Goal: Use online tool/utility: Utilize a website feature to perform a specific function

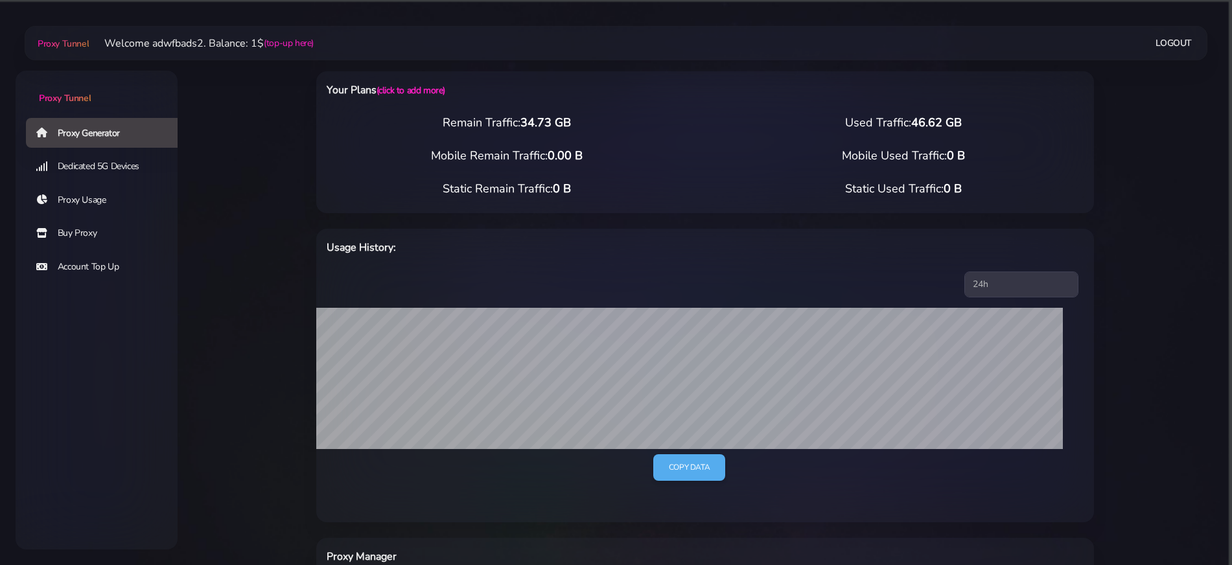
select select "US"
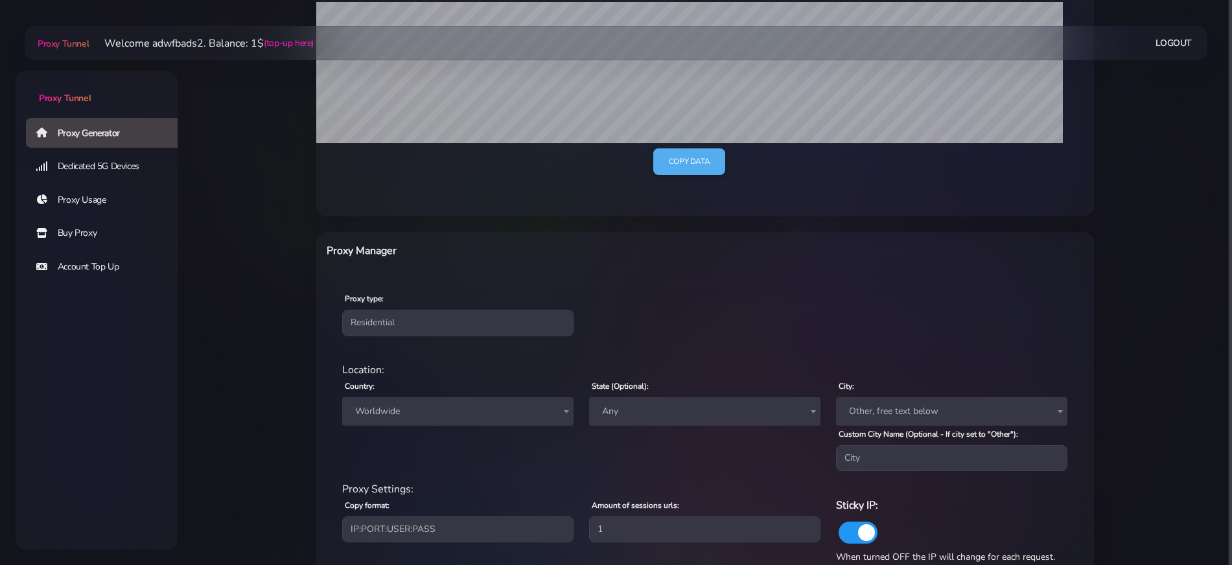
scroll to position [388, 0]
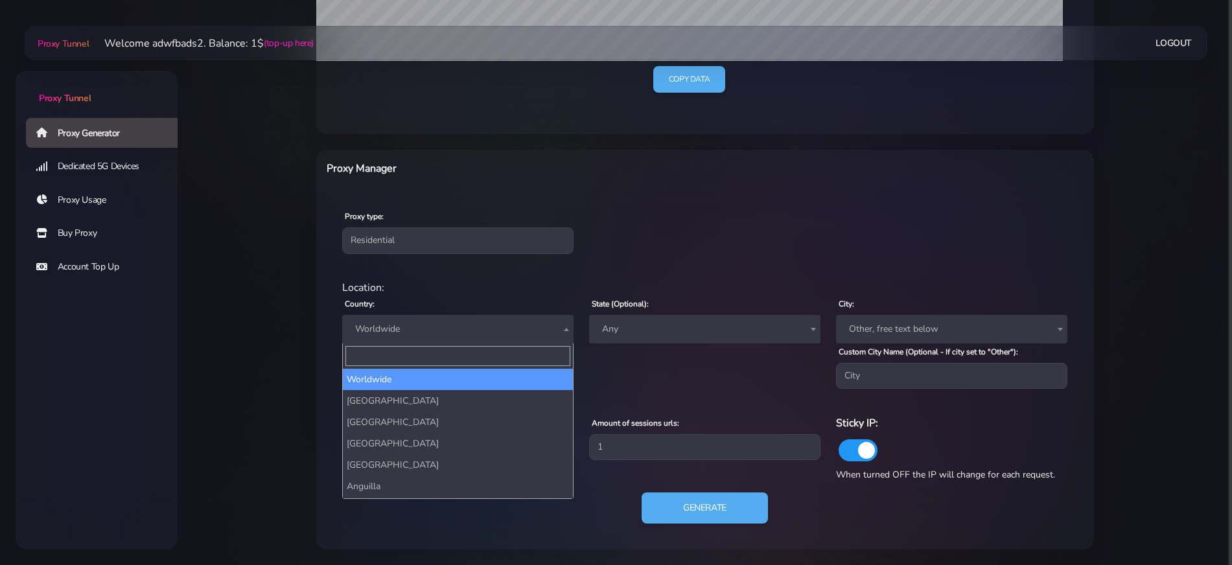
click at [402, 320] on span "Worldwide" at bounding box center [458, 329] width 216 height 18
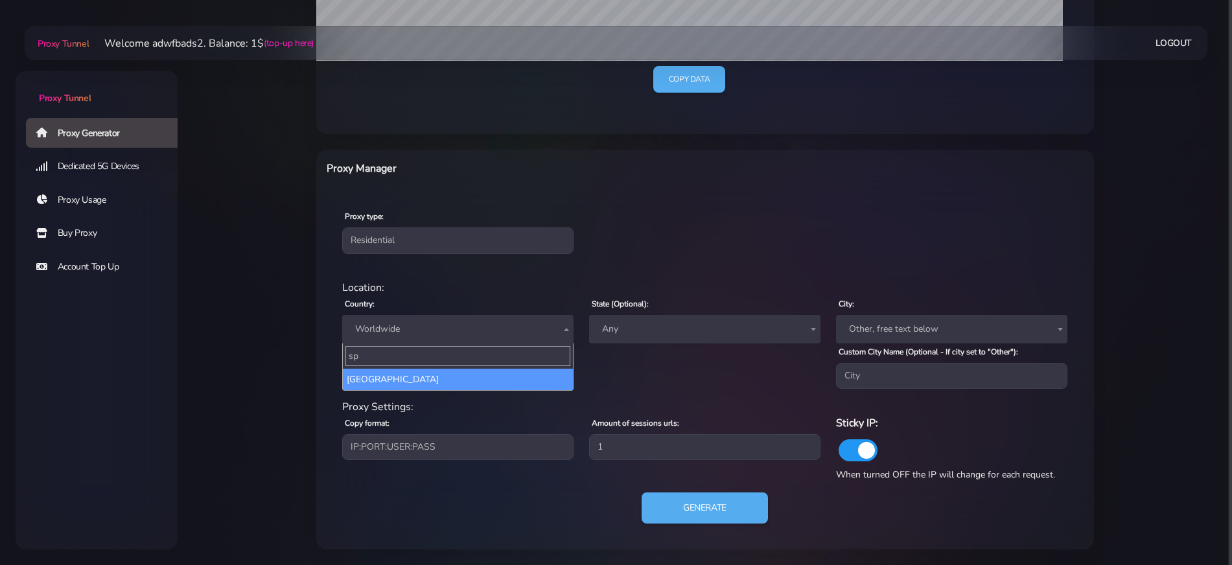
type input "spa"
select select "ES"
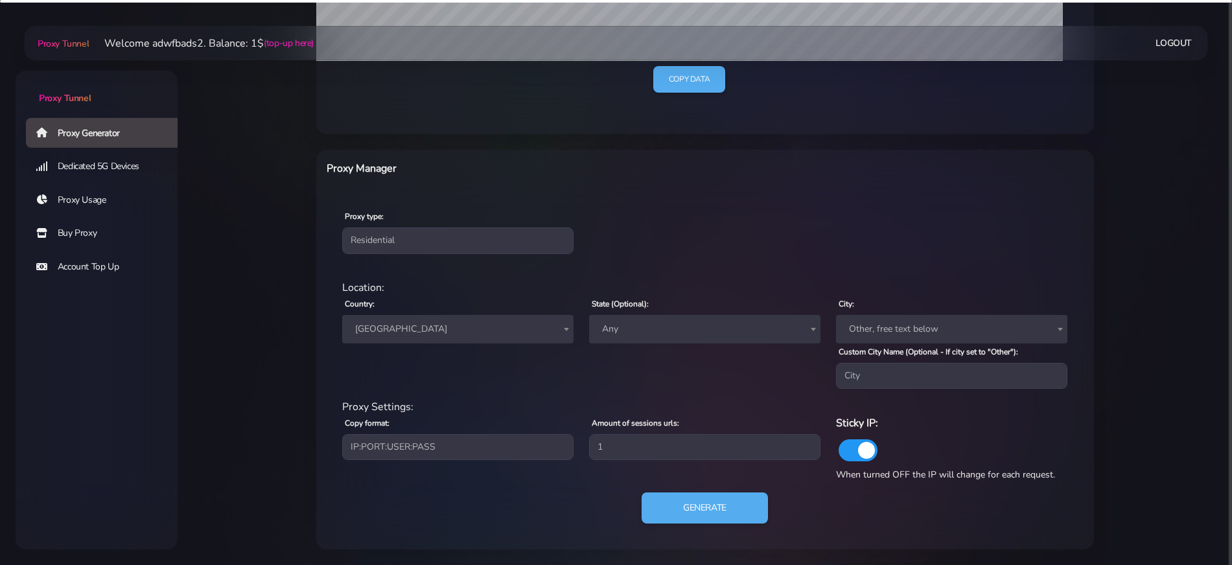
click at [680, 526] on div "Generate" at bounding box center [704, 513] width 741 height 41
click at [680, 514] on button "Generate" at bounding box center [704, 509] width 129 height 32
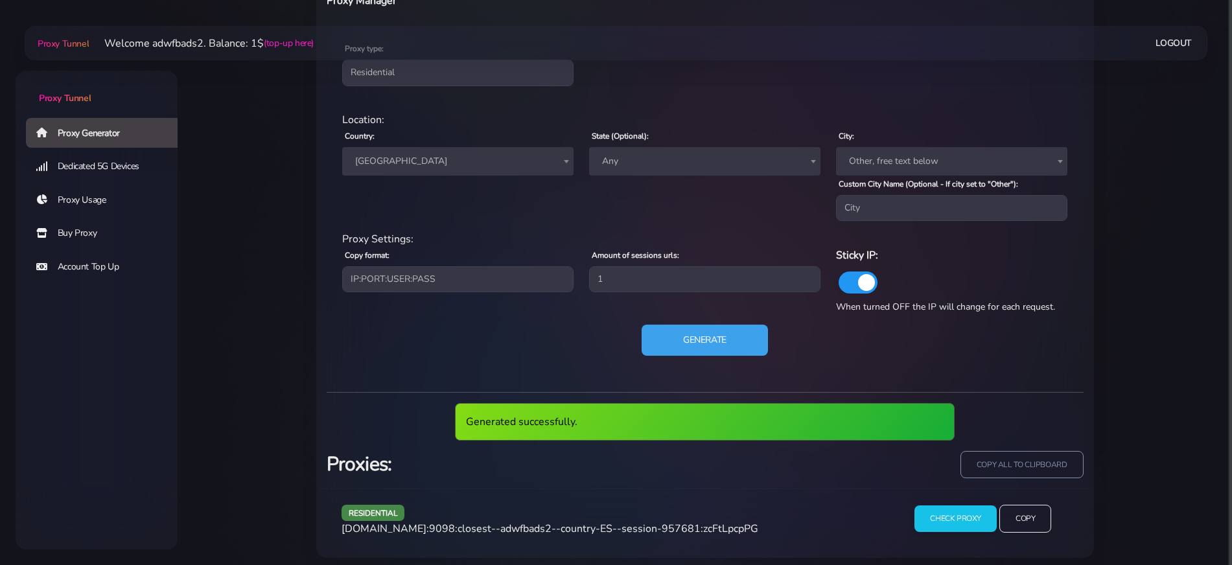
scroll to position [565, 0]
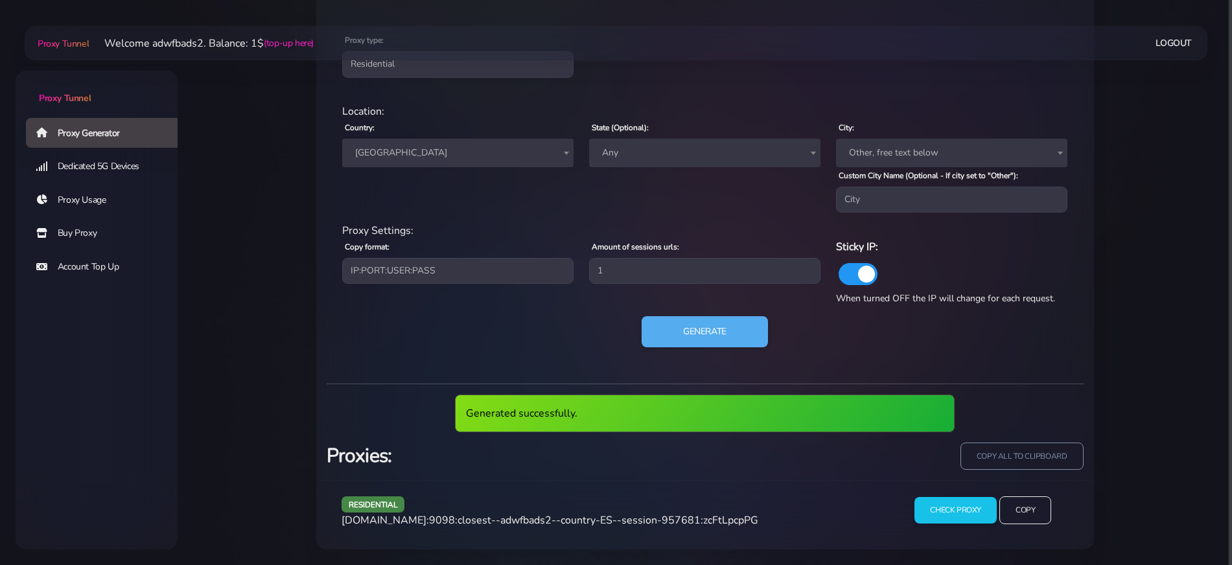
click at [586, 517] on span "agg.proxytunnel.io:9098:closest--adwfbads2--country-ES--session-957681:zcFtLpcp…" at bounding box center [550, 520] width 417 height 14
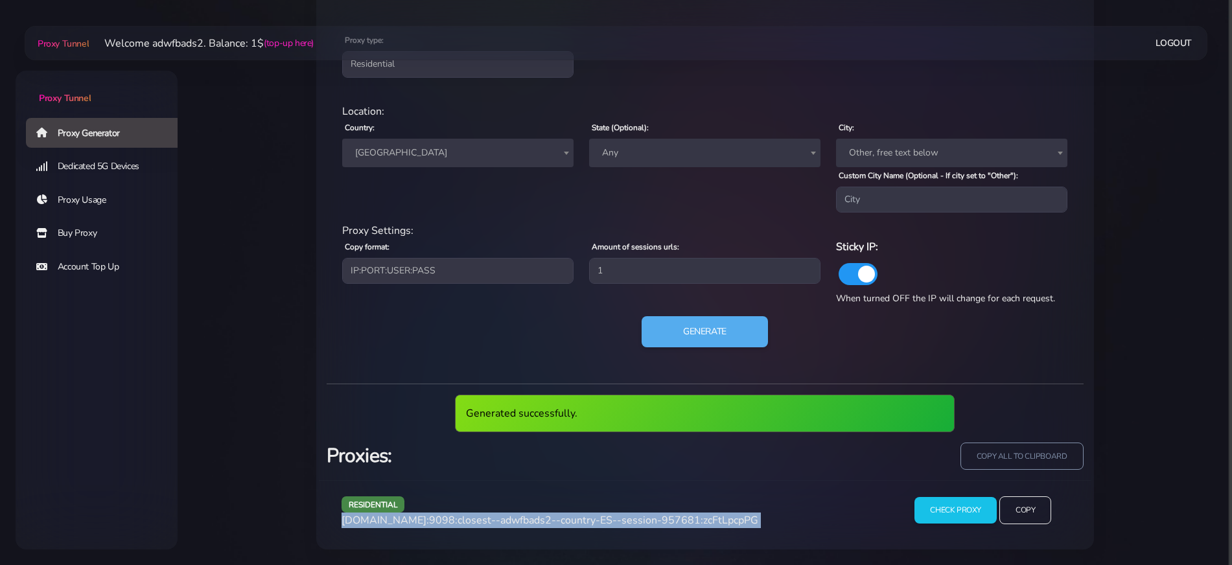
click at [586, 517] on span "agg.proxytunnel.io:9098:closest--adwfbads2--country-ES--session-957681:zcFtLpcp…" at bounding box center [550, 520] width 417 height 14
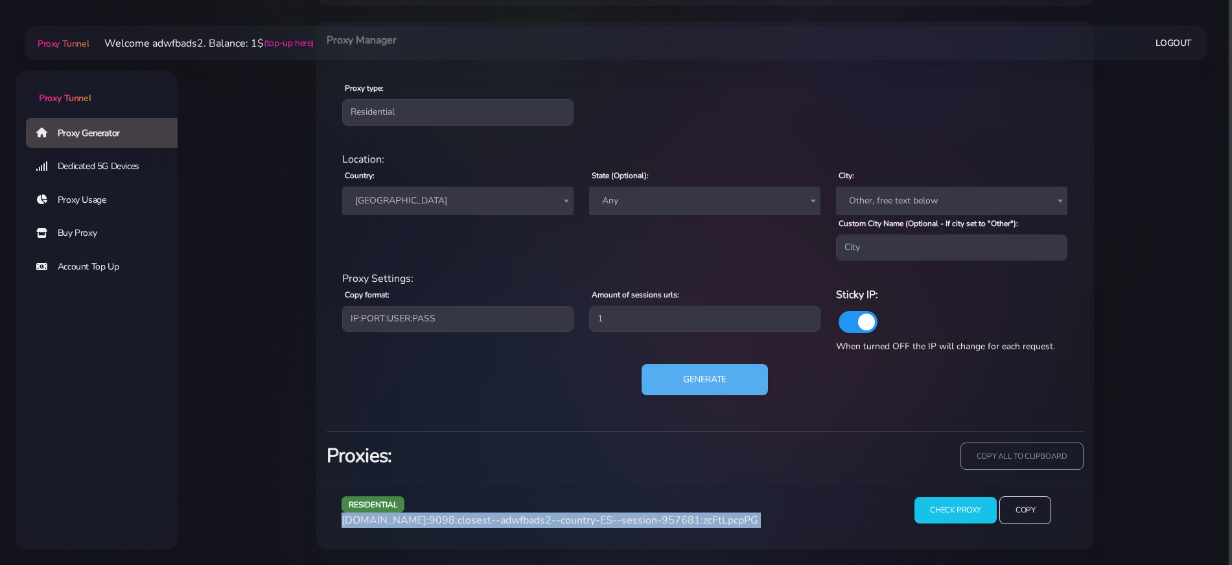
scroll to position [517, 0]
copy div "agg.proxytunnel.io:9098:closest--adwfbads2--country-ES--session-957681:zcFtLpcp…"
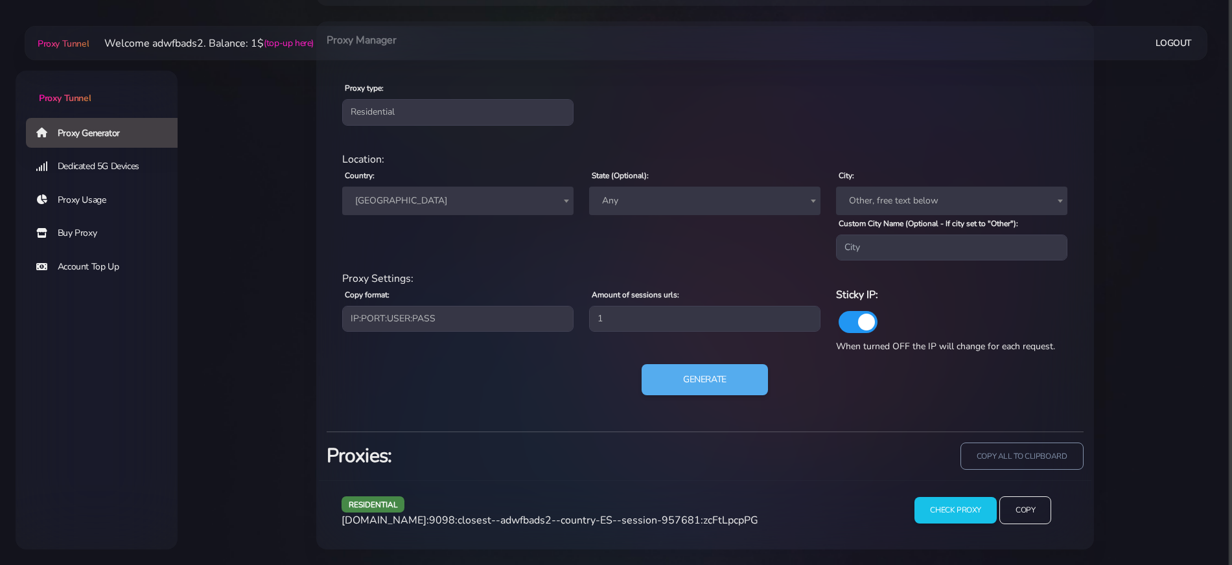
click at [404, 198] on span "[GEOGRAPHIC_DATA]" at bounding box center [458, 201] width 216 height 18
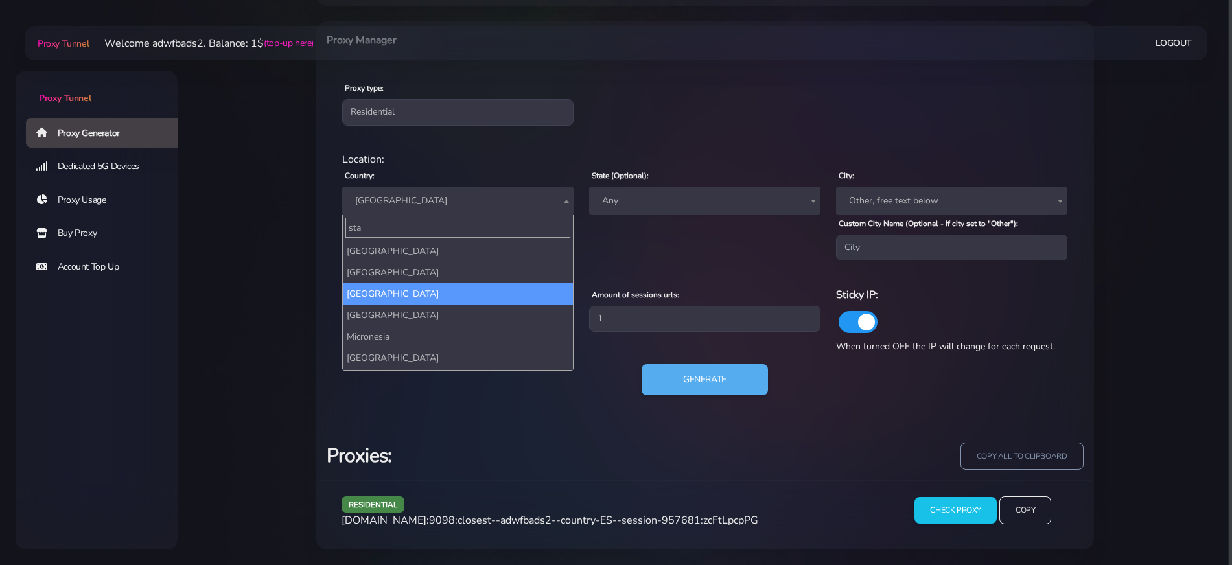
scroll to position [0, 0]
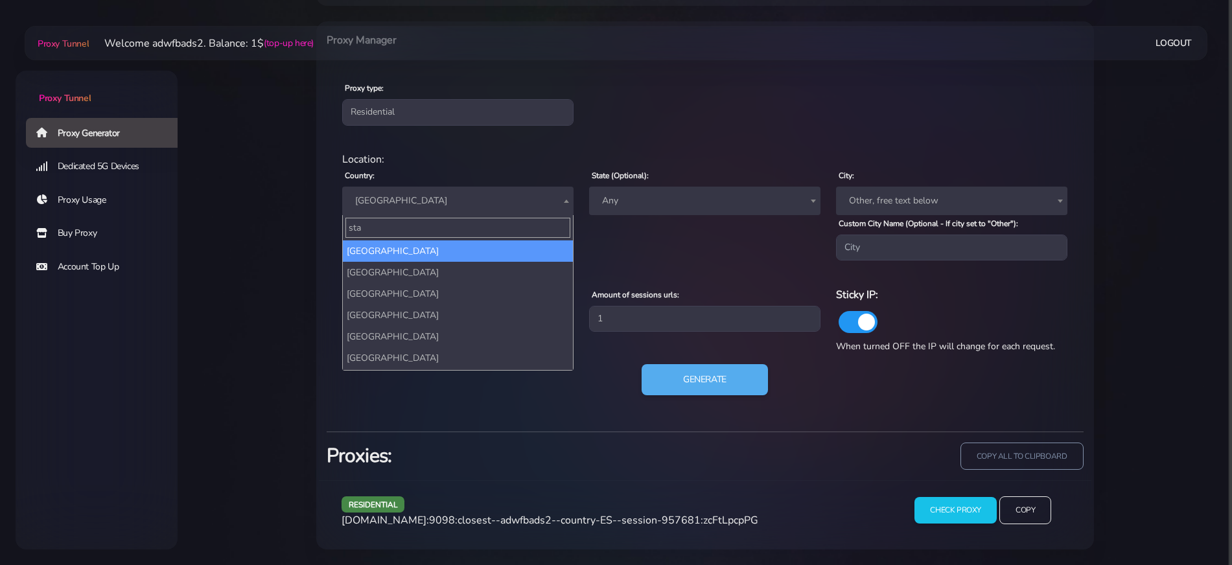
type input "stat"
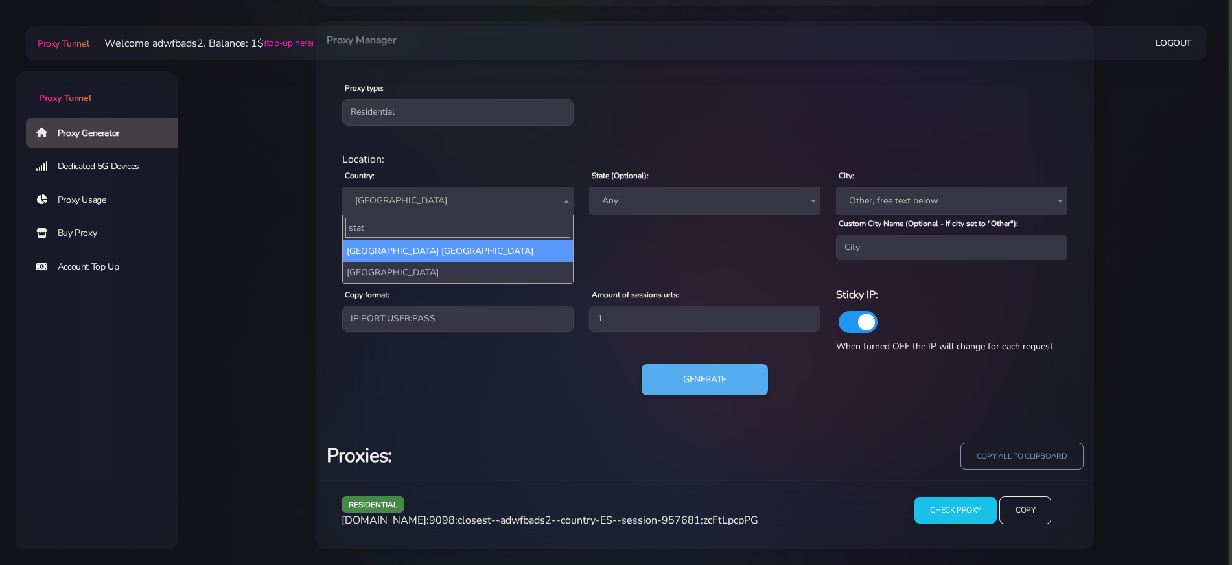
select select "US"
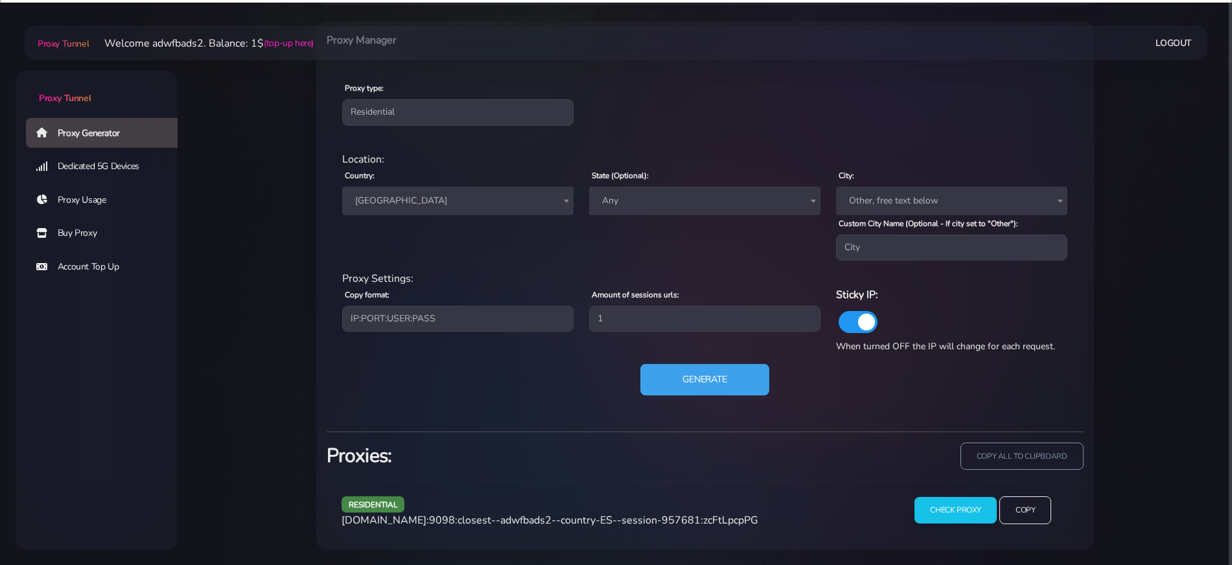
click at [677, 375] on button "Generate" at bounding box center [704, 380] width 129 height 32
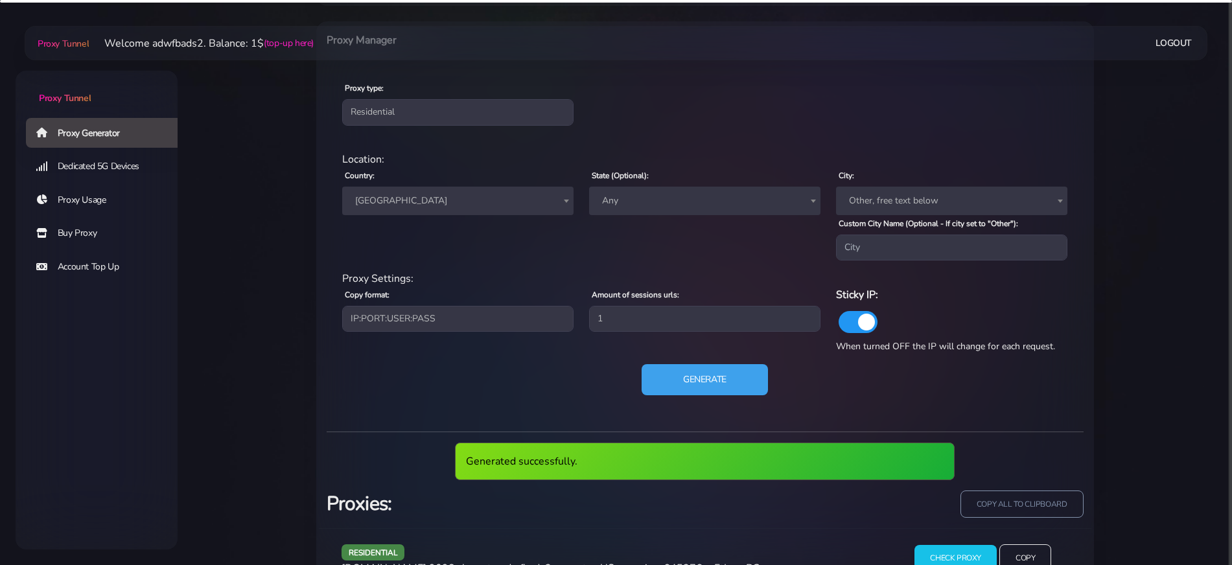
scroll to position [565, 0]
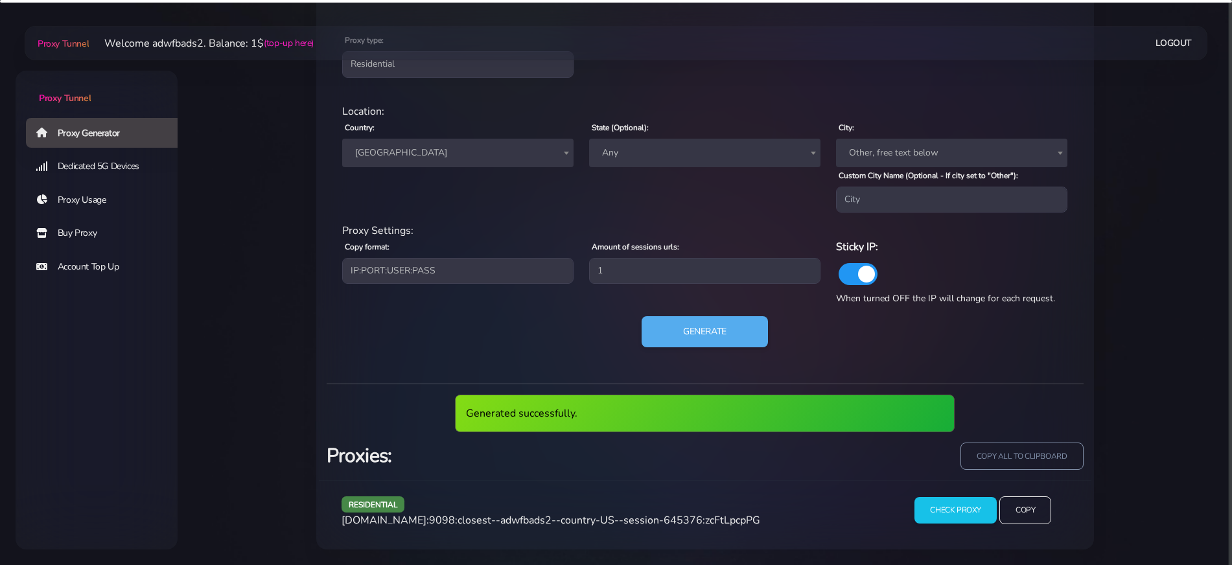
click at [529, 523] on span "agg.proxytunnel.io:9098:closest--adwfbads2--country-US--session-645376:zcFtLpcp…" at bounding box center [551, 520] width 419 height 14
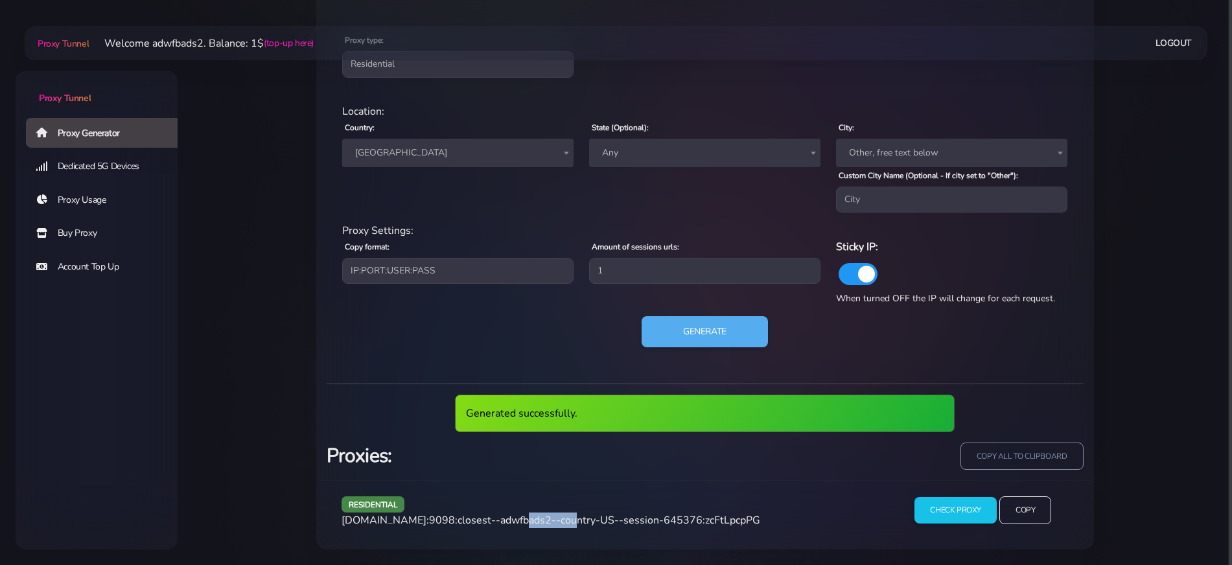
click at [529, 523] on span "agg.proxytunnel.io:9098:closest--adwfbads2--country-US--session-645376:zcFtLpcp…" at bounding box center [551, 520] width 419 height 14
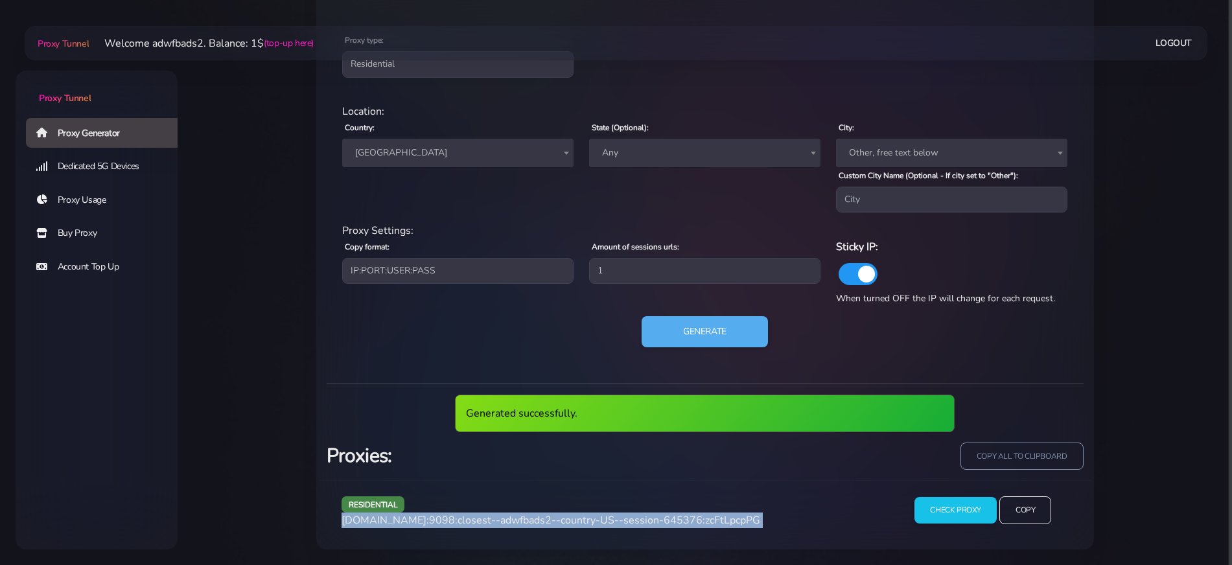
copy div "agg.proxytunnel.io:9098:closest--adwfbads2--country-US--session-645376:zcFtLpcp…"
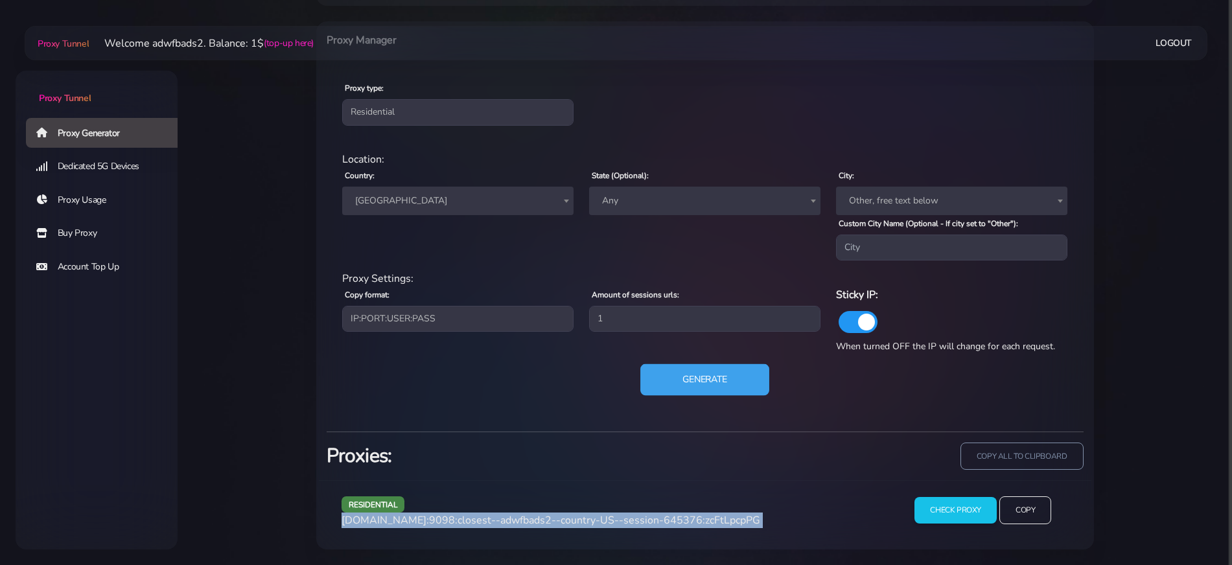
click at [734, 369] on button "Generate" at bounding box center [704, 380] width 129 height 32
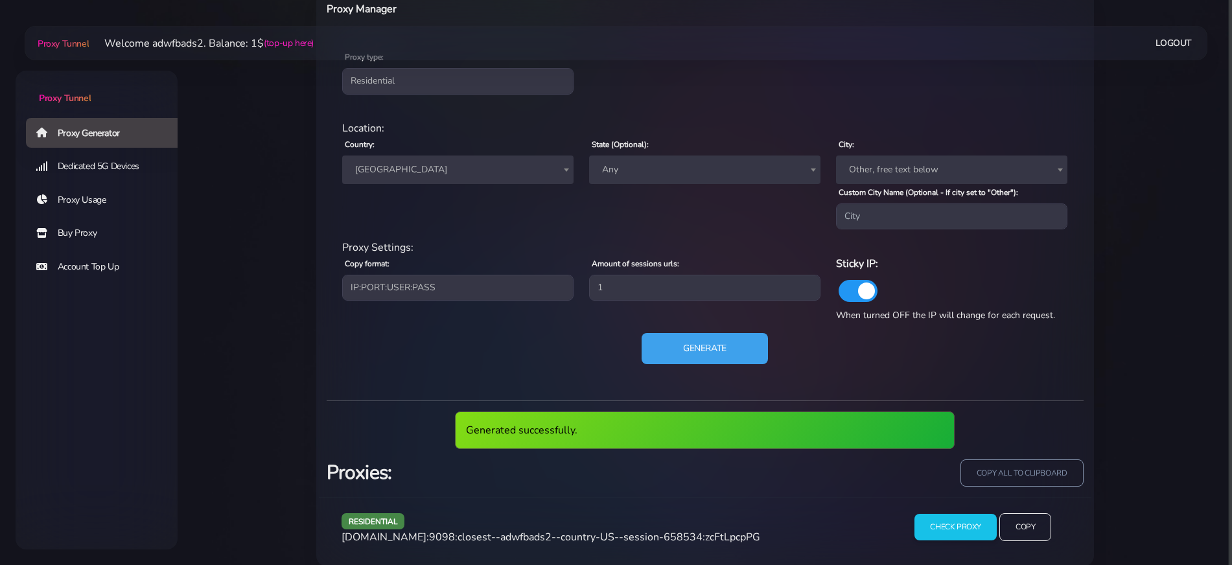
scroll to position [565, 0]
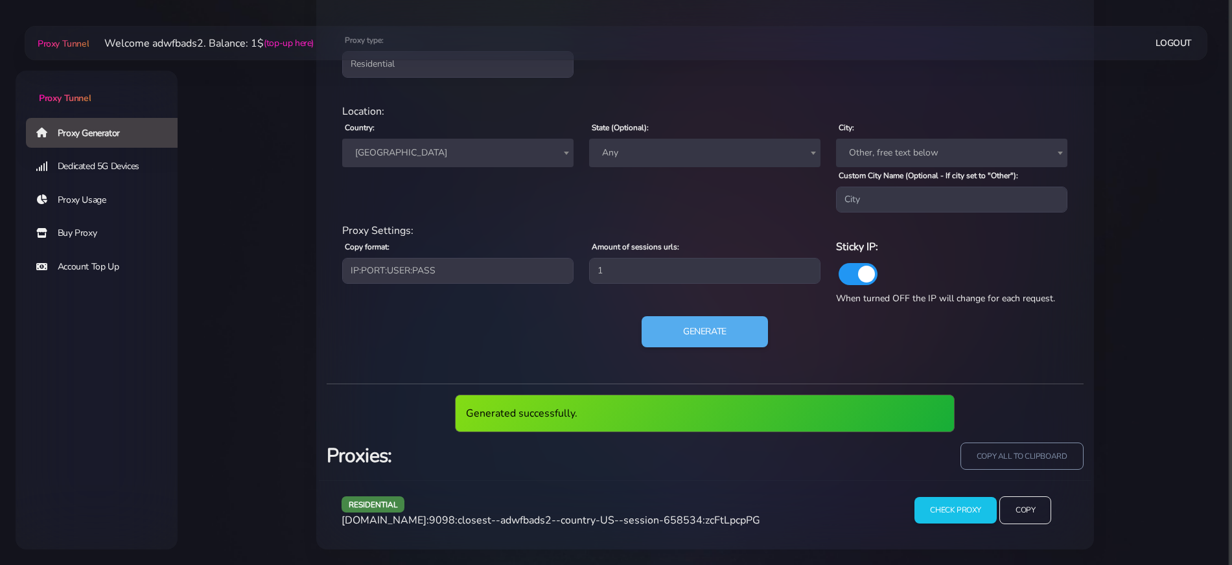
click at [557, 526] on span "agg.proxytunnel.io:9098:closest--adwfbads2--country-US--session-658534:zcFtLpcp…" at bounding box center [551, 520] width 419 height 14
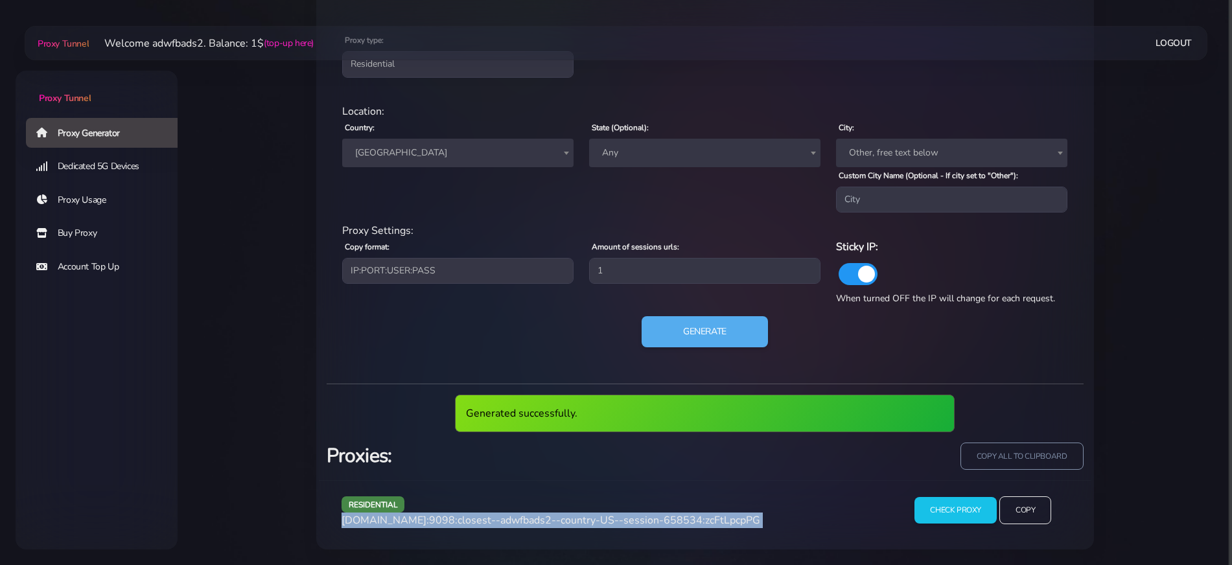
click at [557, 526] on span "agg.proxytunnel.io:9098:closest--adwfbads2--country-US--session-658534:zcFtLpcp…" at bounding box center [551, 520] width 419 height 14
copy div "agg.proxytunnel.io:9098:closest--adwfbads2--country-US--session-658534:zcFtLpcp…"
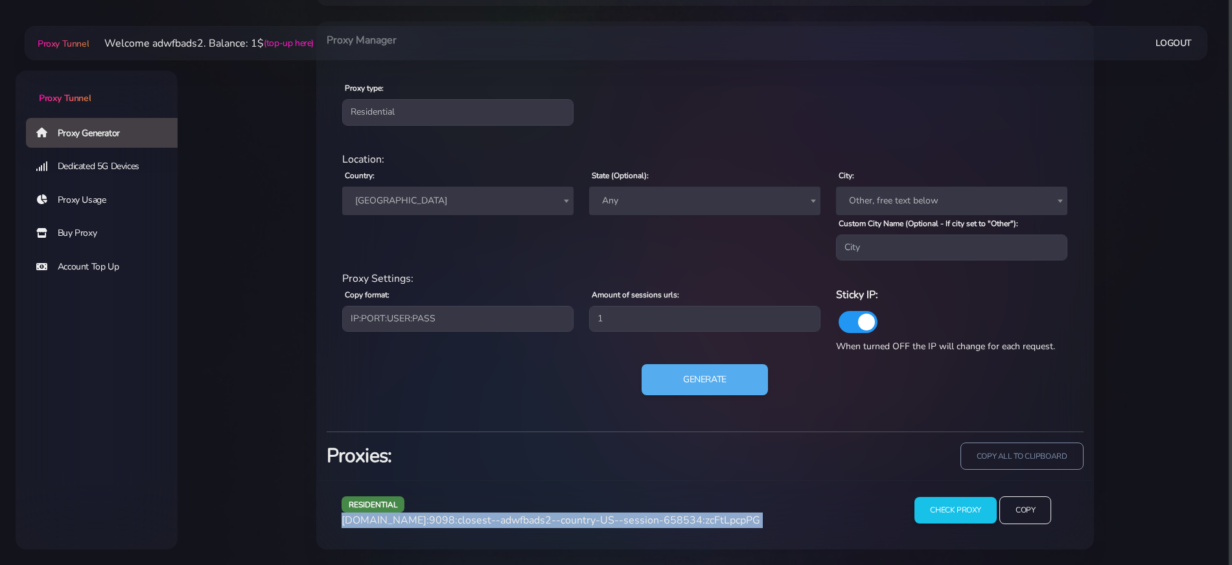
scroll to position [517, 0]
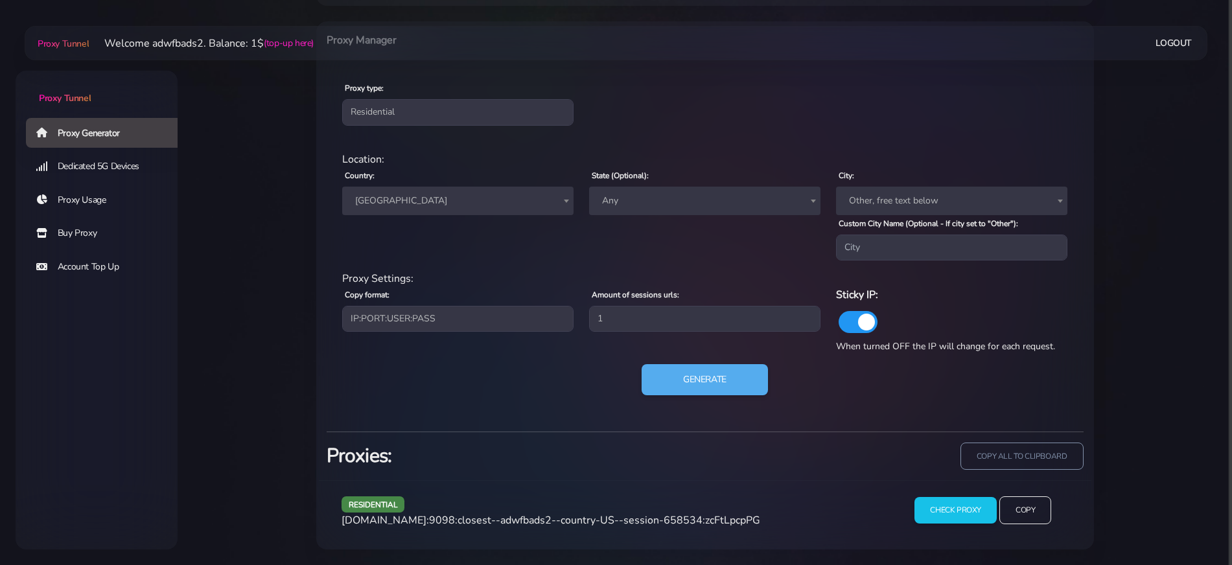
click at [442, 196] on span "[GEOGRAPHIC_DATA]" at bounding box center [458, 201] width 216 height 18
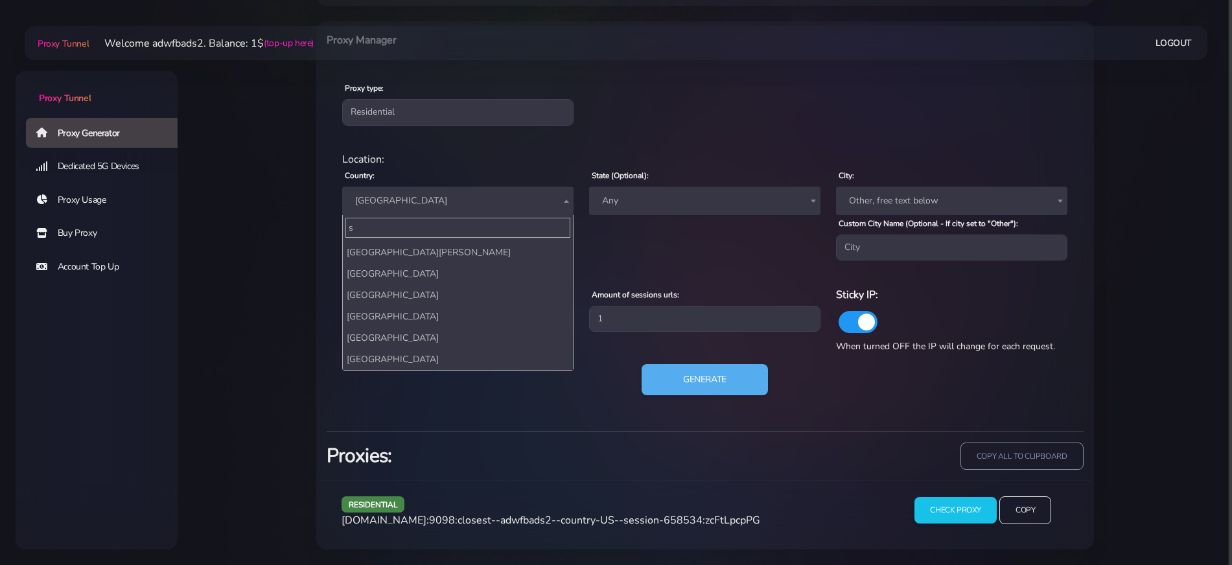
scroll to position [1989, 0]
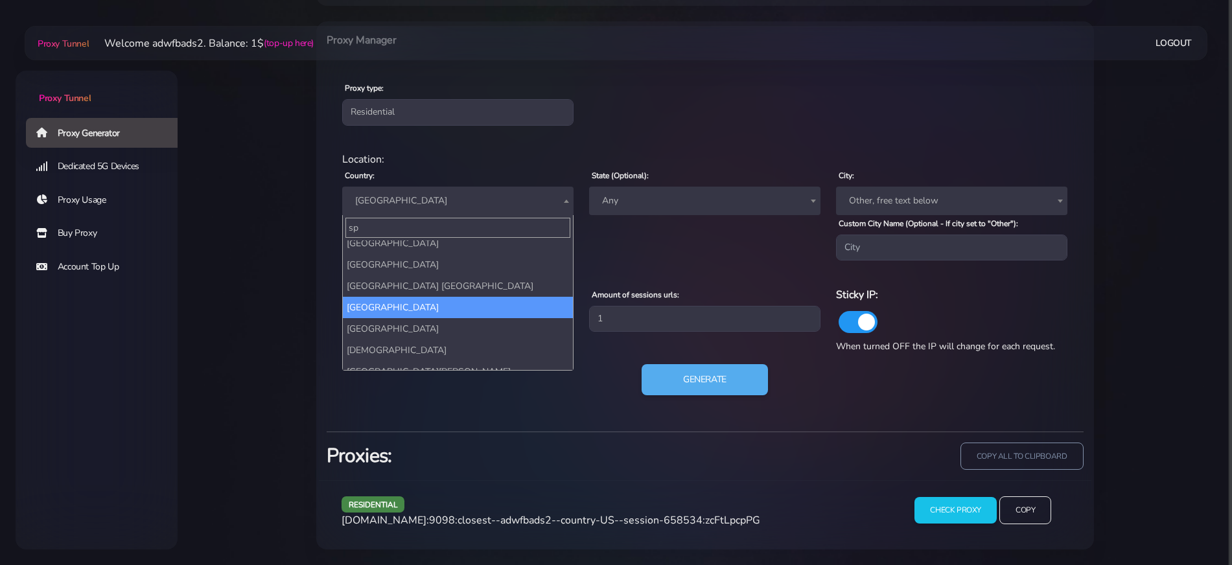
type input "spa"
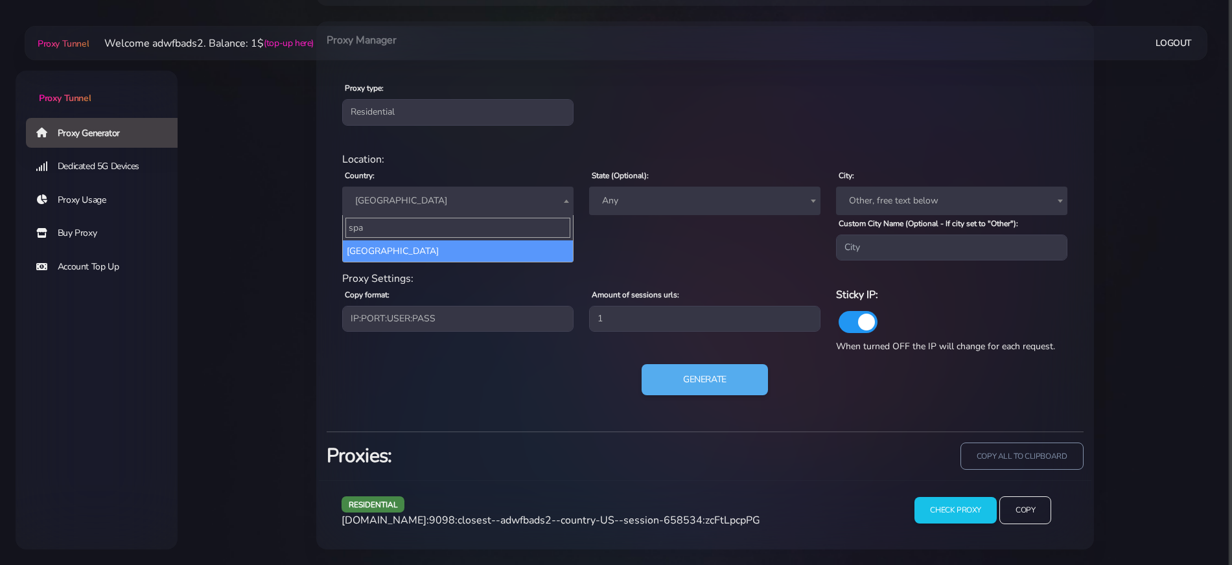
select select "ES"
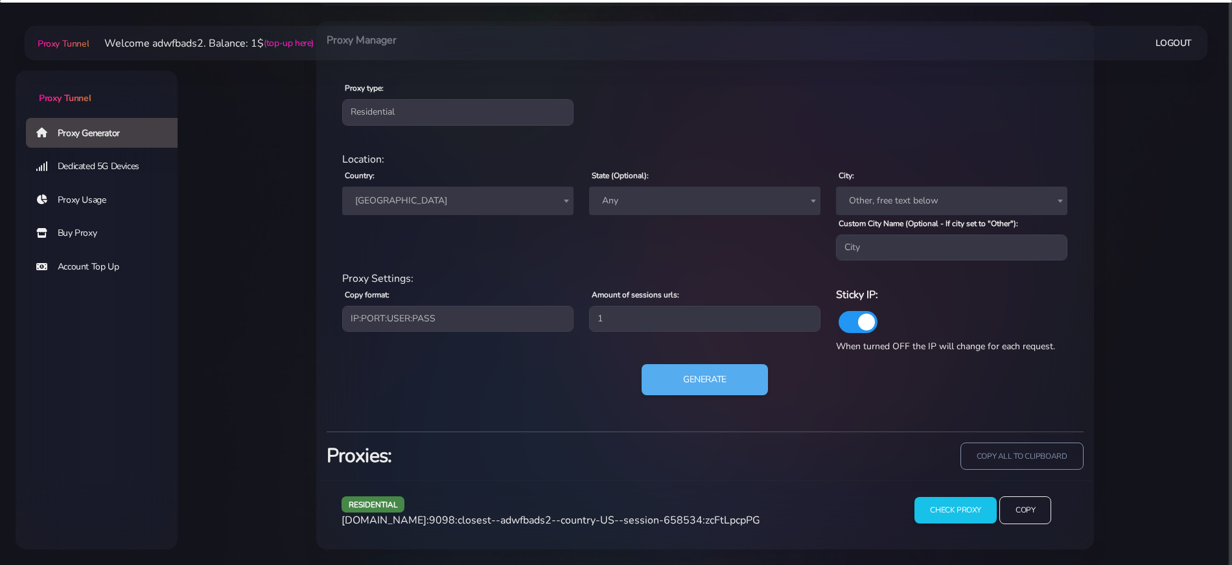
drag, startPoint x: 775, startPoint y: 379, endPoint x: 765, endPoint y: 379, distance: 10.4
click at [775, 379] on div "Generate" at bounding box center [704, 384] width 741 height 41
click at [751, 380] on button "Generate" at bounding box center [704, 380] width 129 height 32
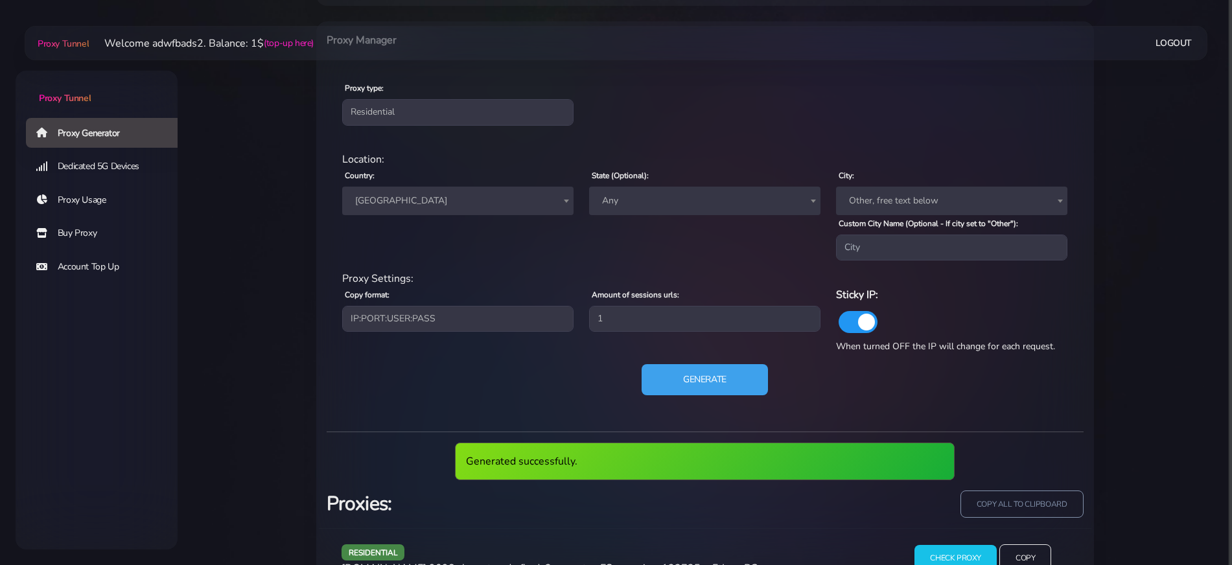
scroll to position [565, 0]
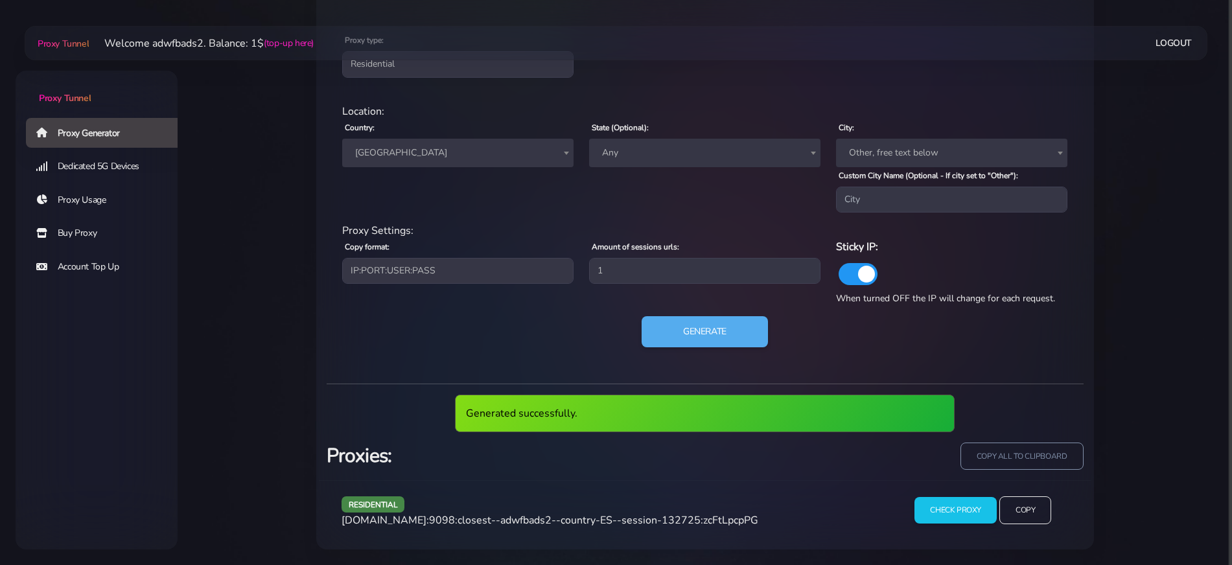
click at [717, 517] on span "agg.proxytunnel.io:9098:closest--adwfbads2--country-ES--session-132725:zcFtLpcp…" at bounding box center [550, 520] width 417 height 14
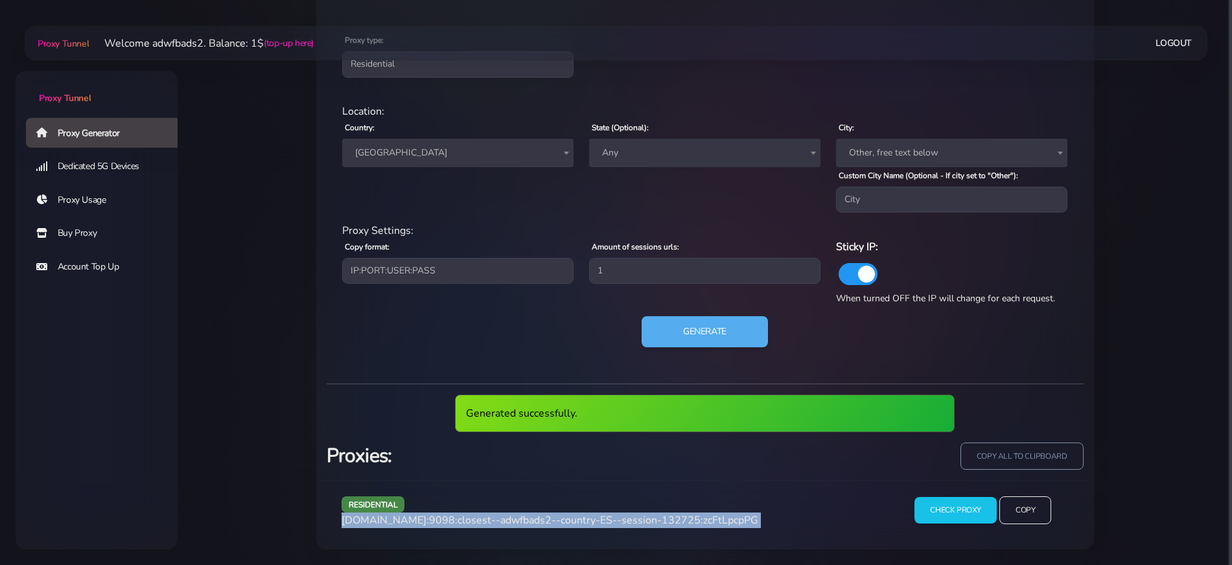
click at [717, 517] on span "agg.proxytunnel.io:9098:closest--adwfbads2--country-ES--session-132725:zcFtLpcp…" at bounding box center [550, 520] width 417 height 14
copy div "agg.proxytunnel.io:9098:closest--adwfbads2--country-ES--session-132725:zcFtLpcp…"
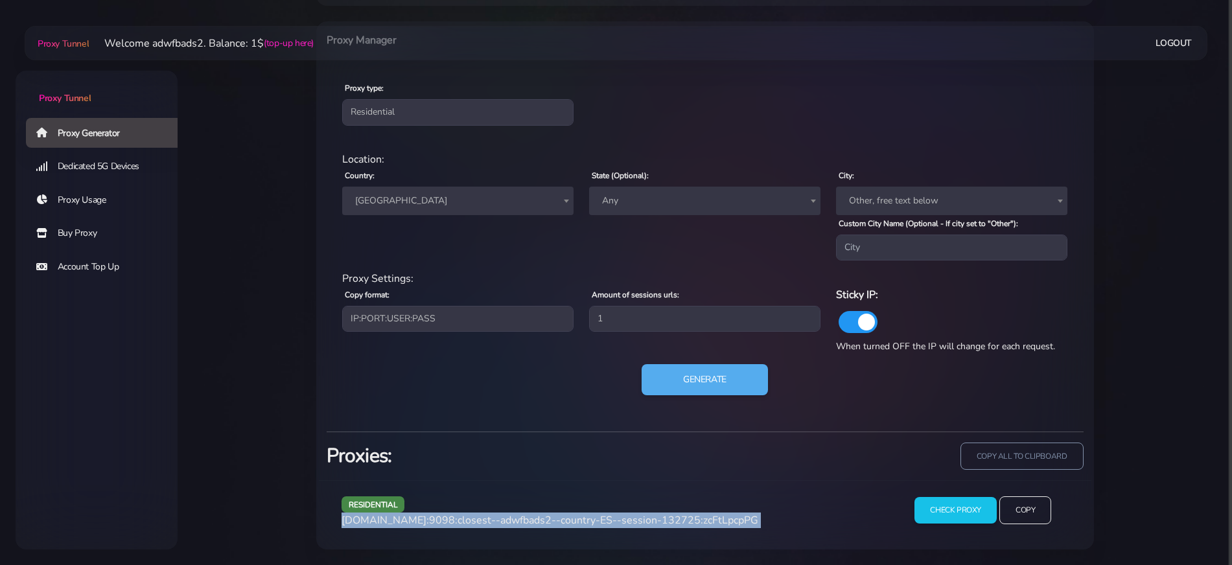
scroll to position [517, 0]
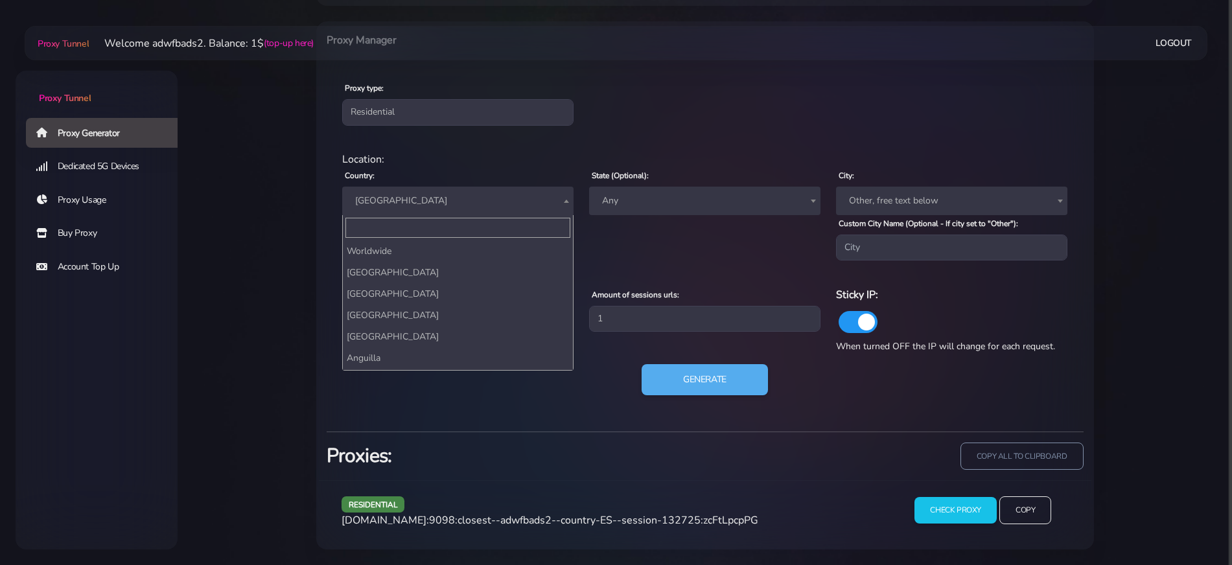
click at [444, 191] on span "[GEOGRAPHIC_DATA]" at bounding box center [457, 201] width 231 height 29
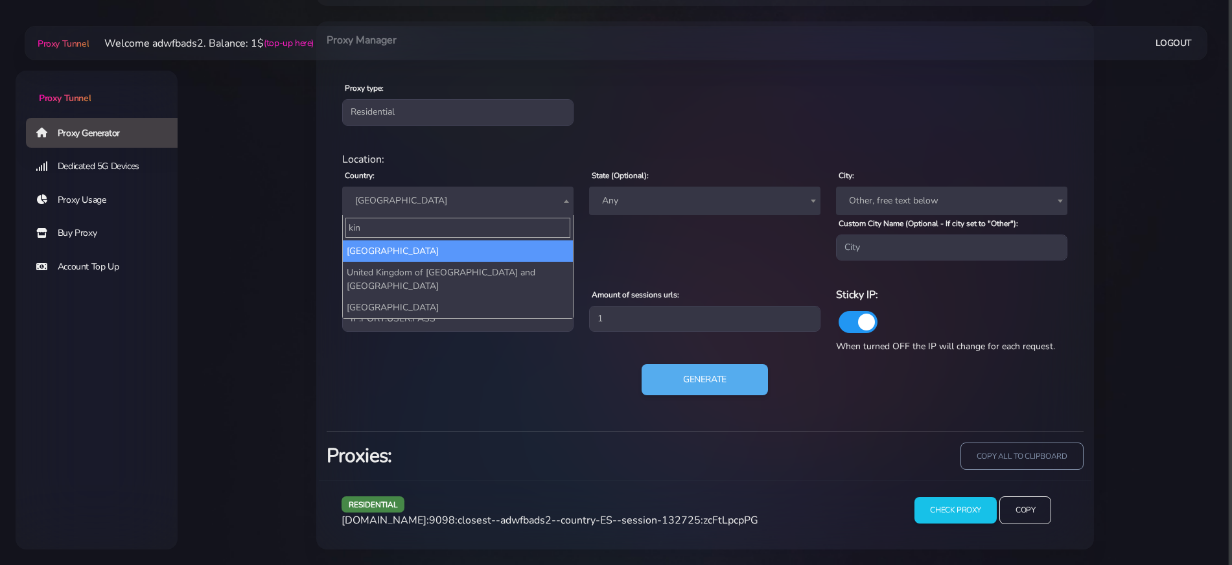
type input "king"
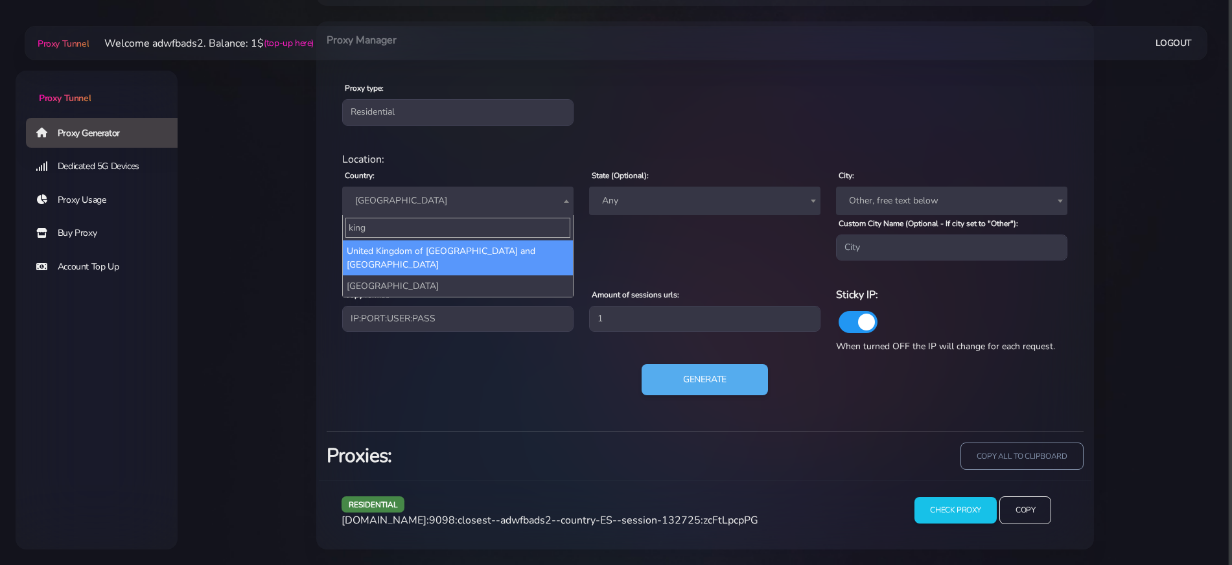
select select "UK"
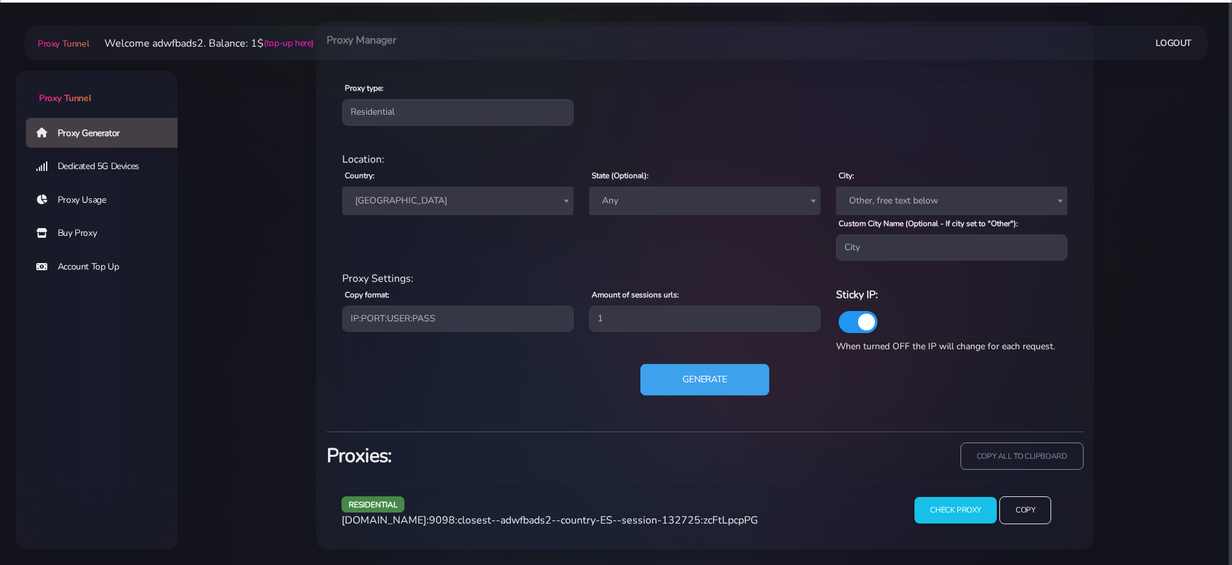
click at [688, 371] on button "Generate" at bounding box center [704, 380] width 129 height 32
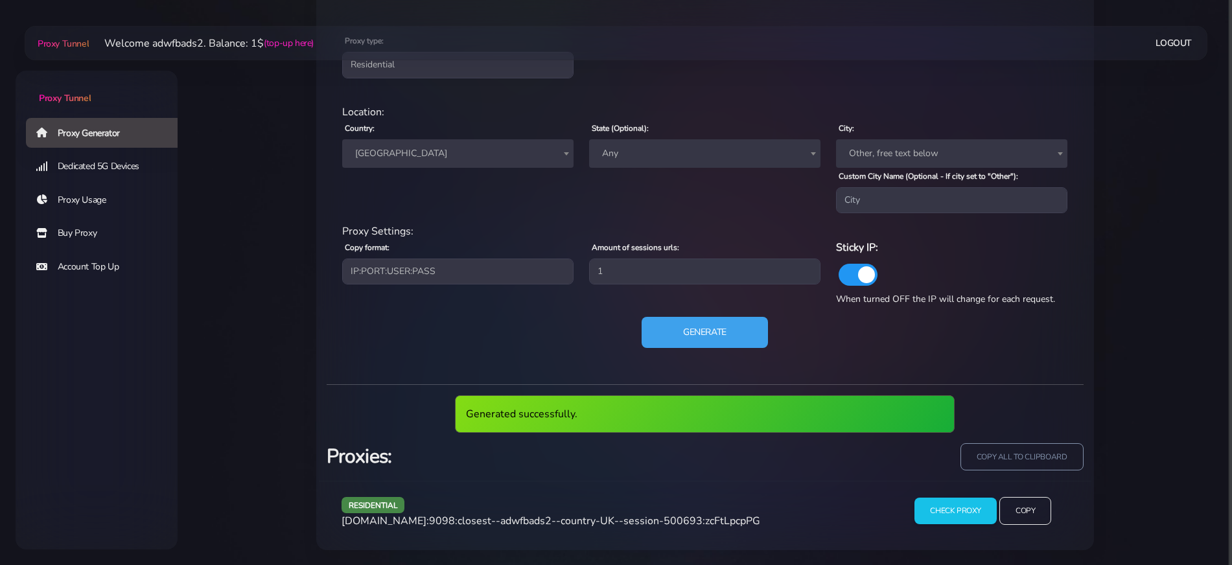
scroll to position [565, 0]
click at [600, 511] on div "residential agg.proxytunnel.io:9098:closest--adwfbads2--country-UK--session-500…" at bounding box center [612, 515] width 557 height 38
click at [599, 515] on span "agg.proxytunnel.io:9098:closest--adwfbads2--country-UK--session-500693:zcFtLpcp…" at bounding box center [551, 520] width 419 height 14
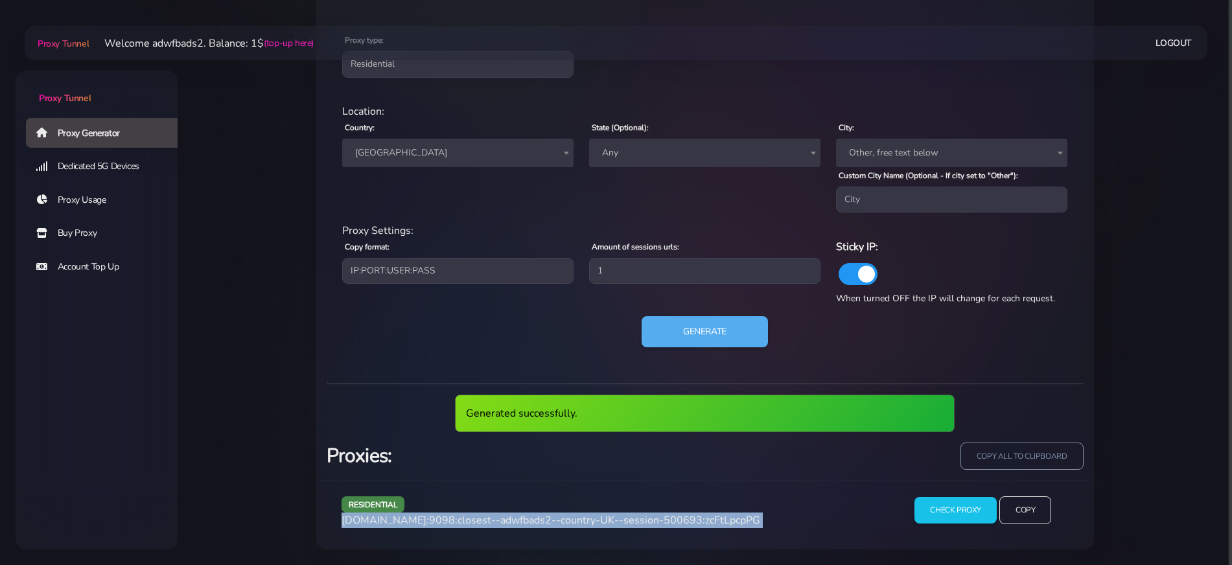
click at [599, 515] on span "agg.proxytunnel.io:9098:closest--adwfbads2--country-UK--session-500693:zcFtLpcp…" at bounding box center [551, 520] width 419 height 14
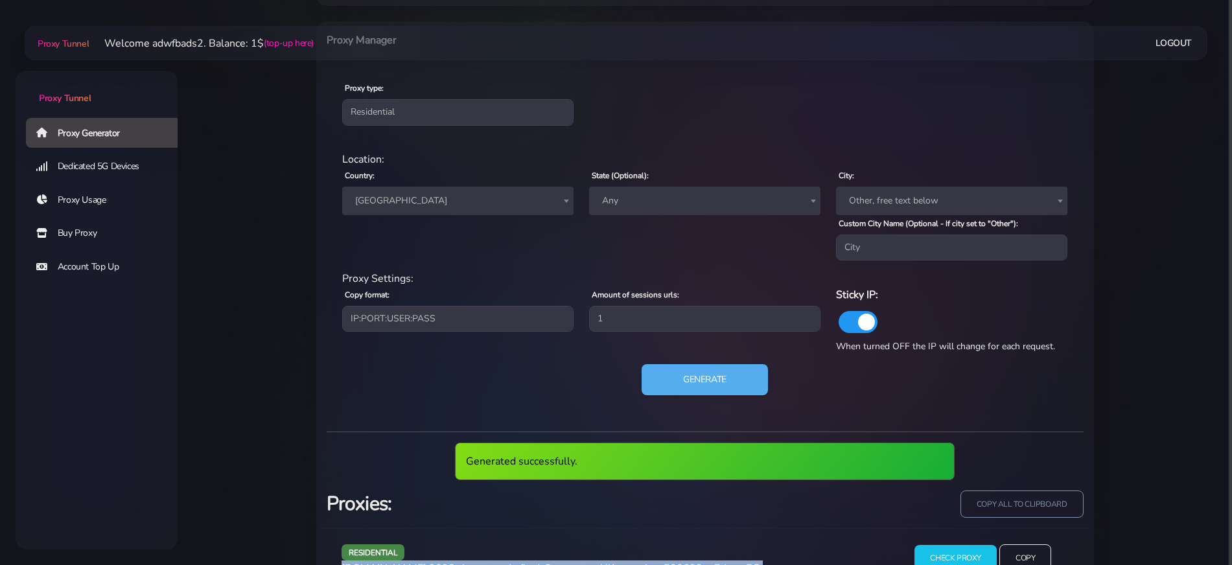
copy div "agg.proxytunnel.io:9098:closest--adwfbads2--country-UK--session-500693:zcFtLpcp…"
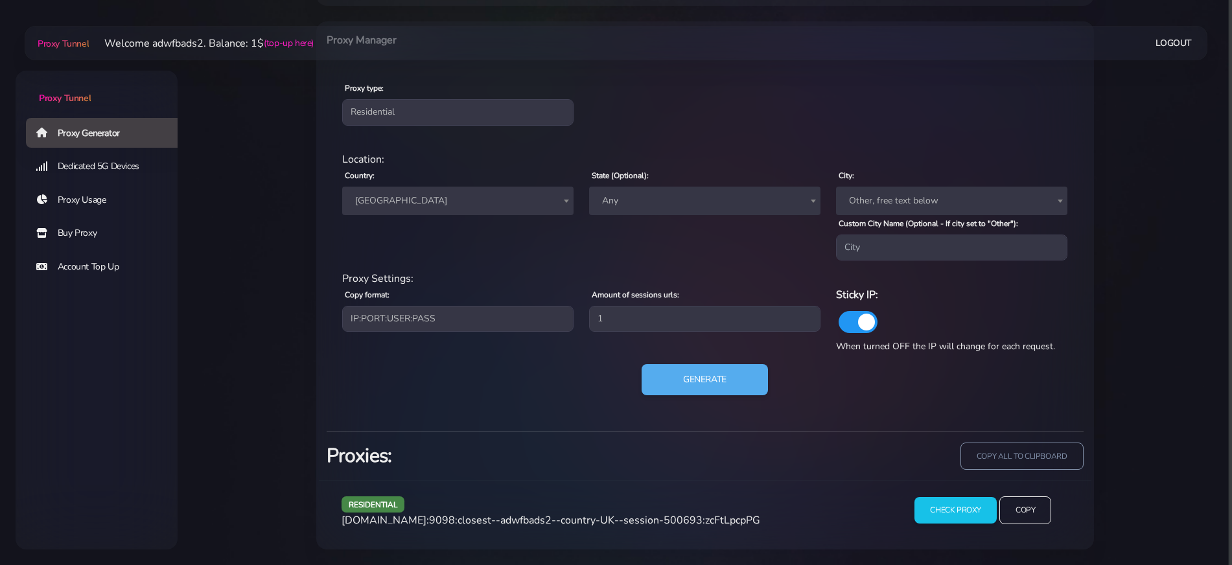
click at [424, 209] on span "[GEOGRAPHIC_DATA]" at bounding box center [458, 201] width 216 height 18
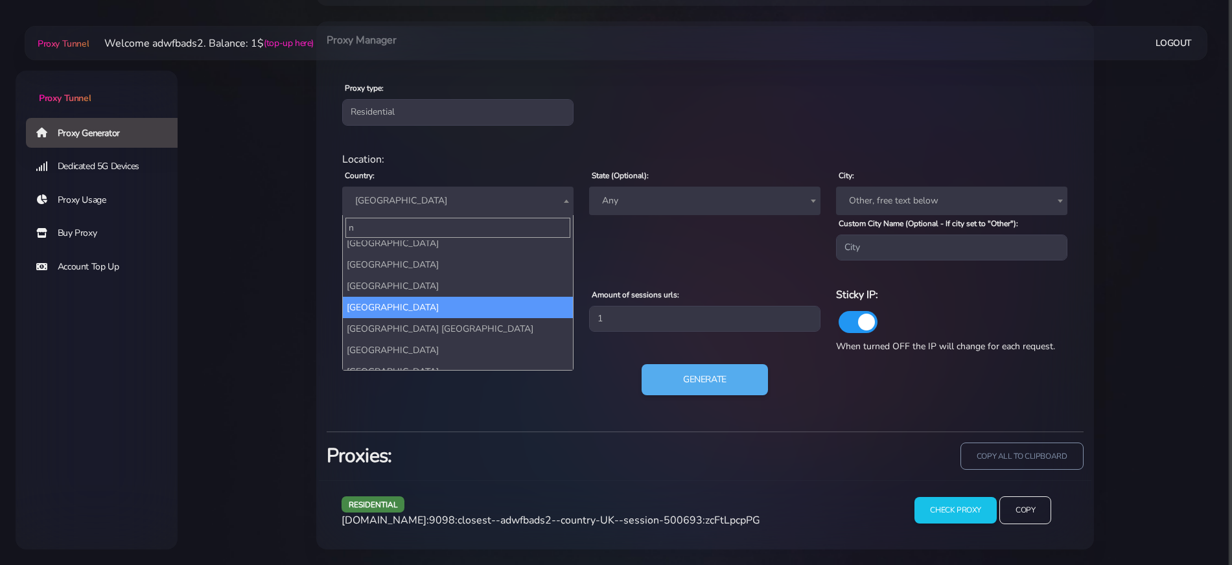
scroll to position [0, 0]
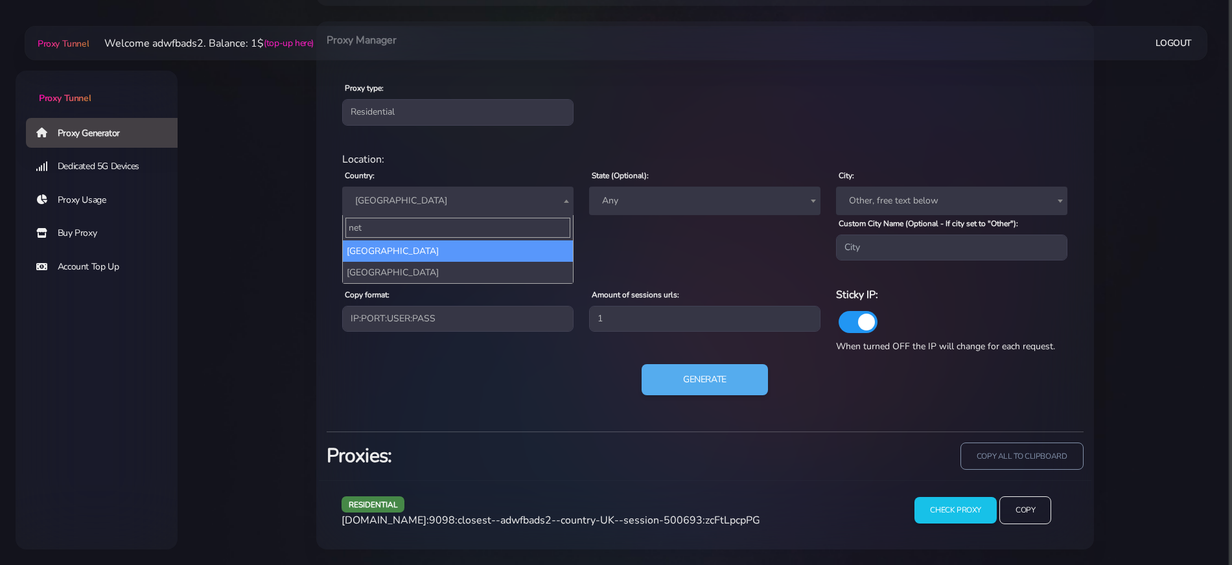
type input "neth"
select select "NL"
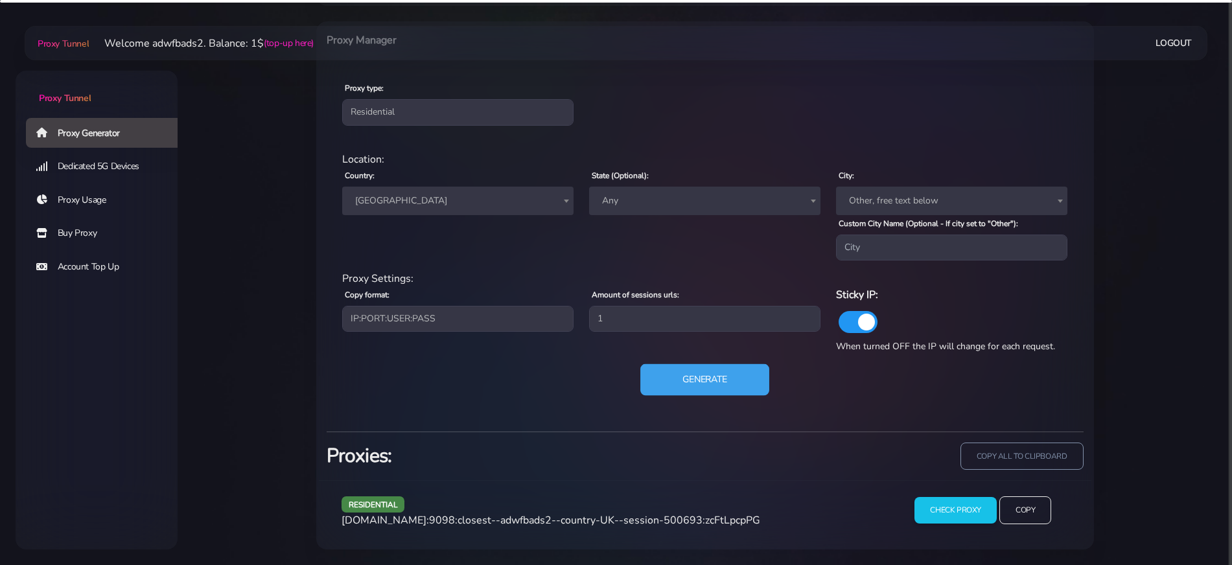
click at [697, 370] on button "Generate" at bounding box center [704, 380] width 129 height 32
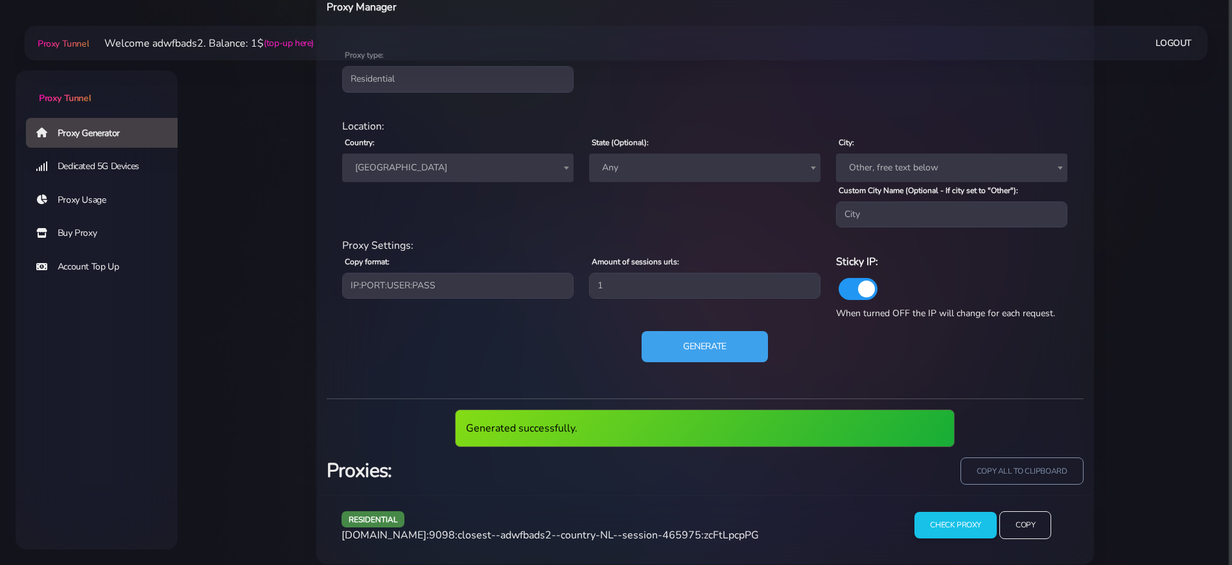
scroll to position [565, 0]
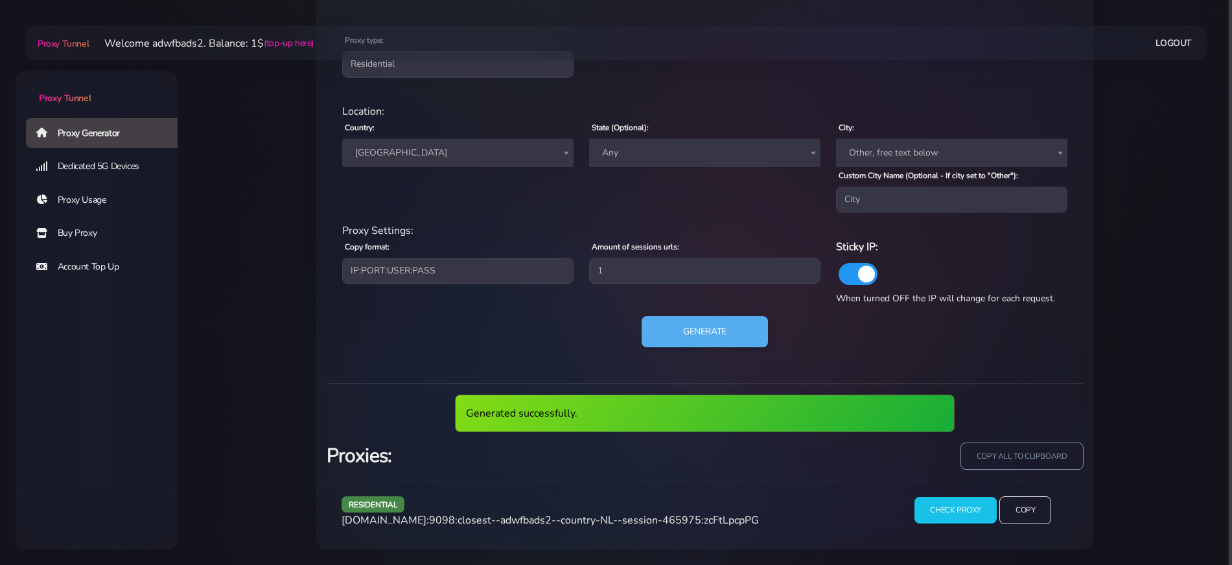
click at [649, 513] on span "agg.proxytunnel.io:9098:closest--adwfbads2--country-NL--session-465975:zcFtLpcp…" at bounding box center [550, 520] width 417 height 14
copy span "residential"
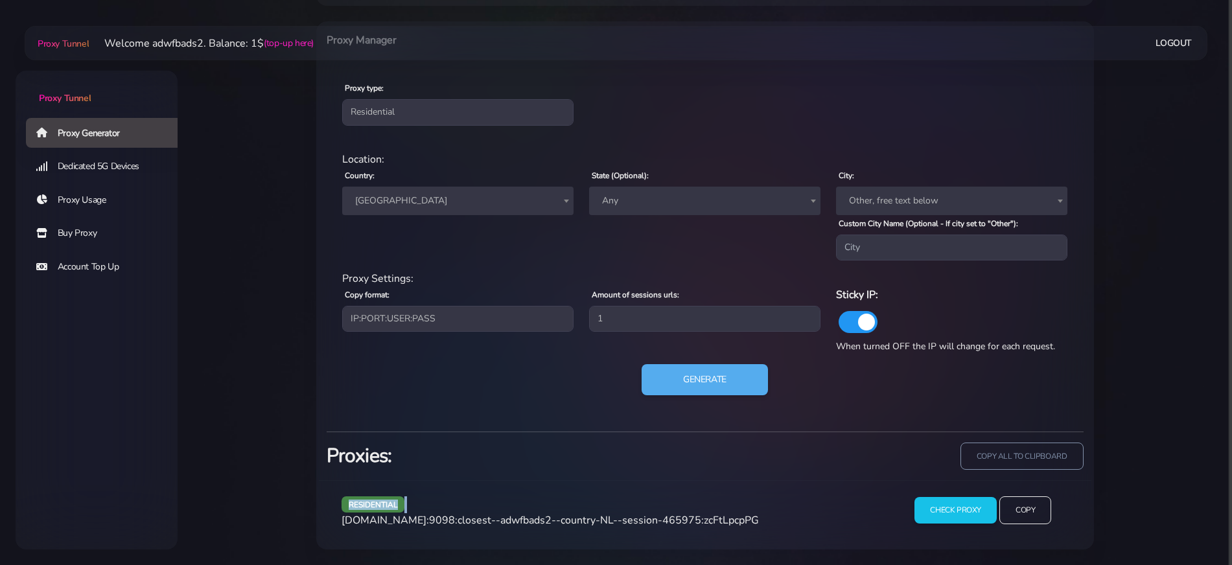
scroll to position [517, 0]
click at [656, 513] on span "agg.proxytunnel.io:9098:closest--adwfbads2--country-NL--session-465975:zcFtLpcp…" at bounding box center [550, 520] width 417 height 14
click at [653, 521] on span "agg.proxytunnel.io:9098:closest--adwfbads2--country-NL--session-465975:zcFtLpcp…" at bounding box center [550, 520] width 417 height 14
click at [654, 522] on span "agg.proxytunnel.io:9098:closest--adwfbads2--country-NL--session-465975:zcFtLpcp…" at bounding box center [550, 520] width 417 height 14
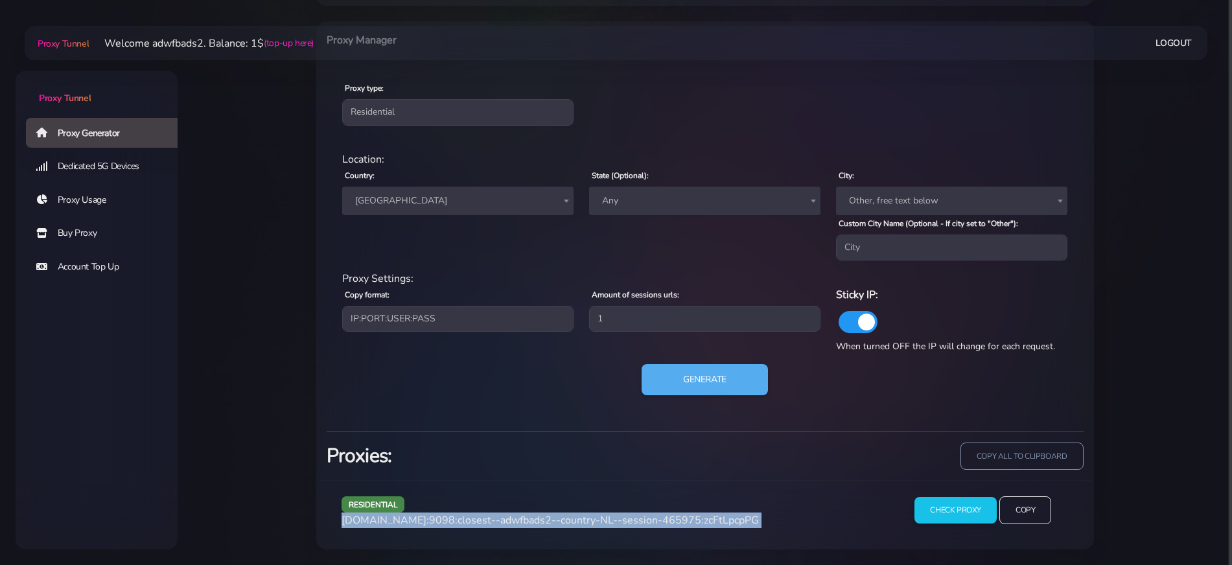
click at [654, 522] on span "agg.proxytunnel.io:9098:closest--adwfbads2--country-NL--session-465975:zcFtLpcp…" at bounding box center [550, 520] width 417 height 14
copy div "agg.proxytunnel.io:9098:closest--adwfbads2--country-NL--session-465975:zcFtLpcp…"
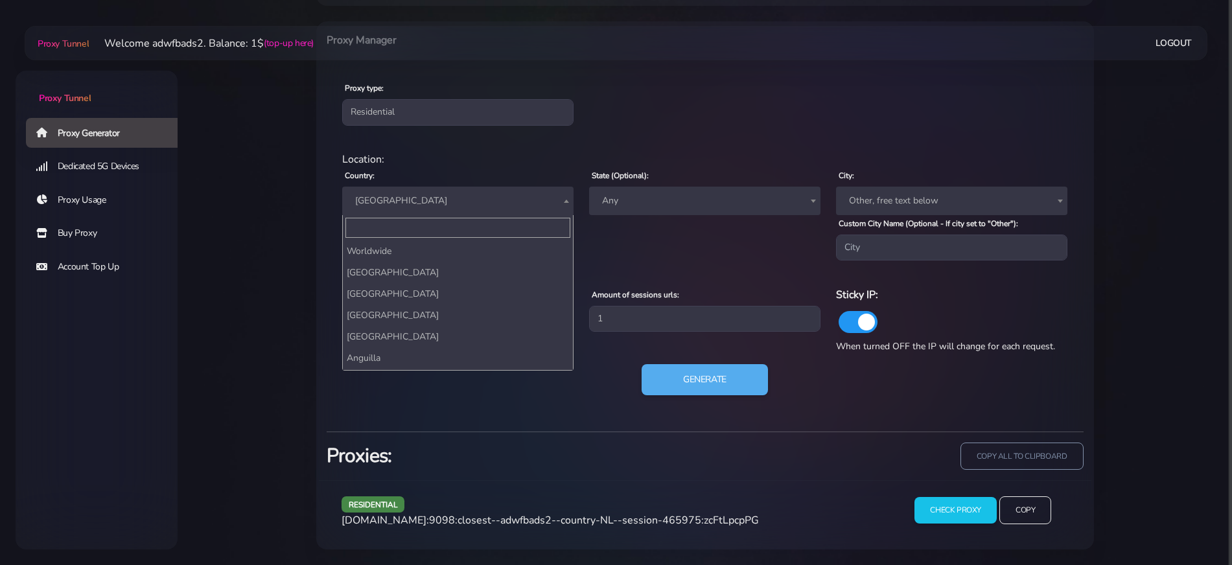
click at [425, 208] on span "[GEOGRAPHIC_DATA]" at bounding box center [458, 201] width 216 height 18
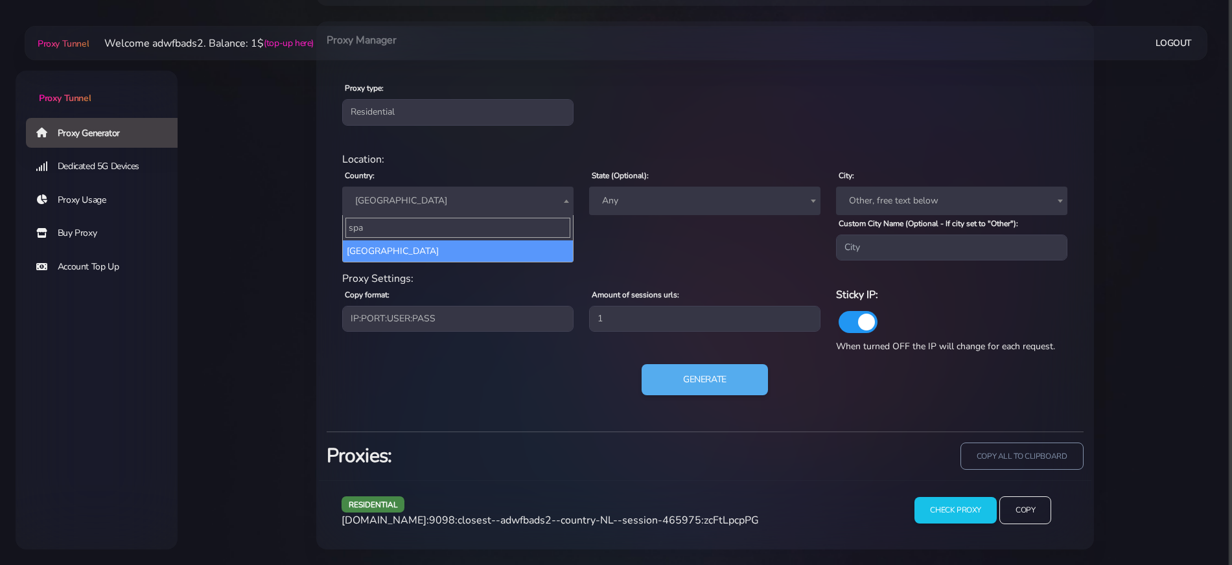
scroll to position [0, 0]
type input "spain"
select select "ES"
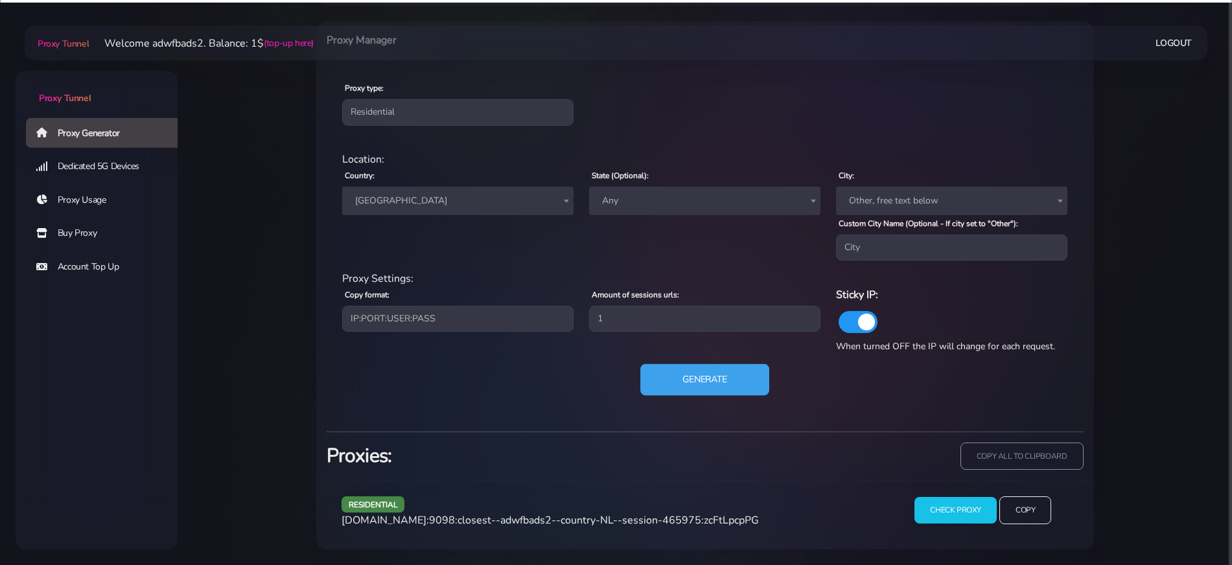
click at [703, 390] on button "Generate" at bounding box center [704, 380] width 129 height 32
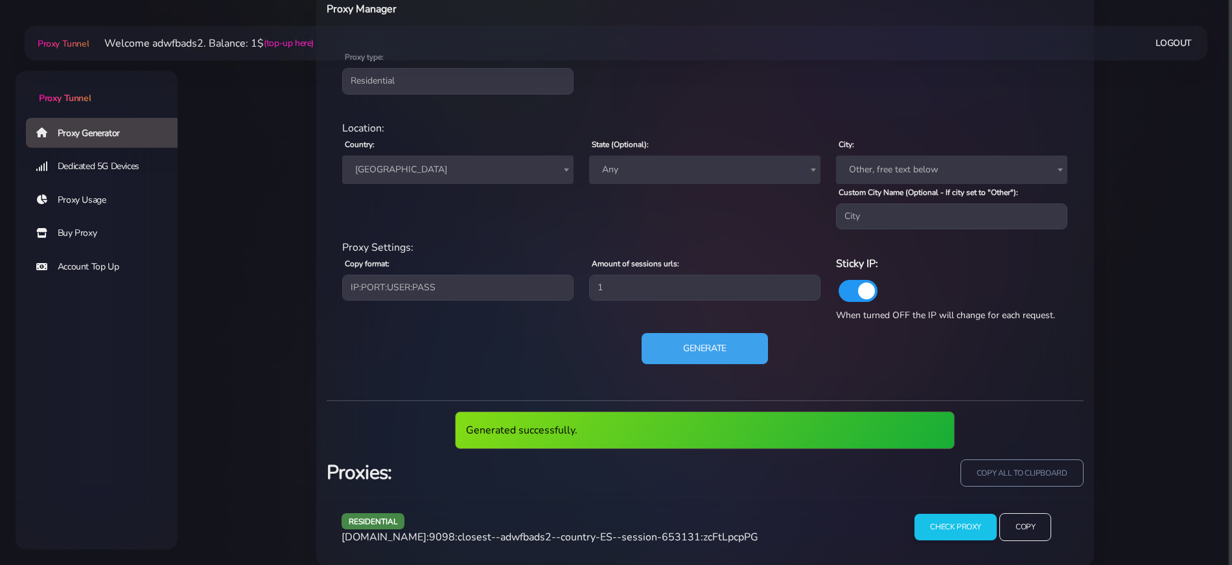
scroll to position [565, 0]
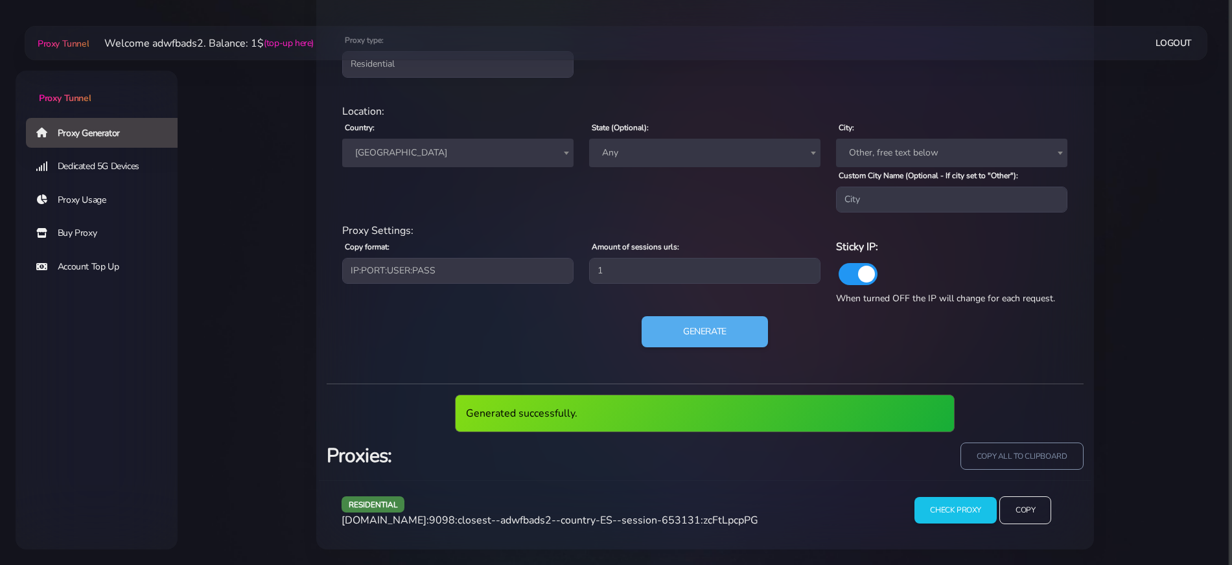
click at [601, 525] on span "agg.proxytunnel.io:9098:closest--adwfbads2--country-ES--session-653131:zcFtLpcp…" at bounding box center [550, 520] width 417 height 14
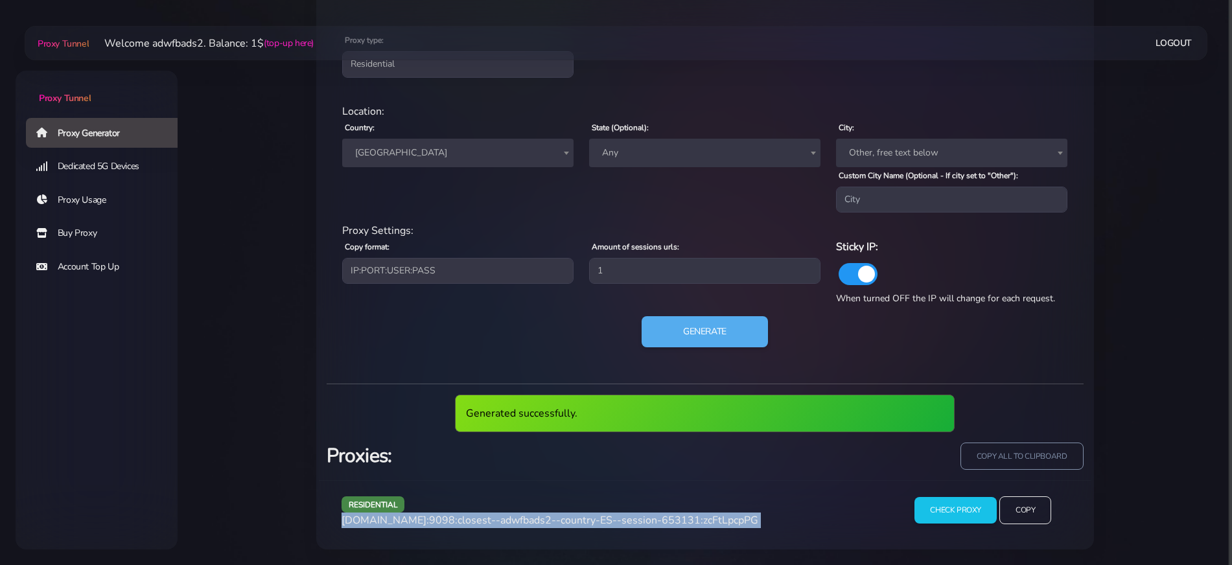
click at [601, 525] on span "agg.proxytunnel.io:9098:closest--adwfbads2--country-ES--session-653131:zcFtLpcp…" at bounding box center [550, 520] width 417 height 14
copy div "agg.proxytunnel.io:9098:closest--adwfbads2--country-ES--session-653131:zcFtLpcp…"
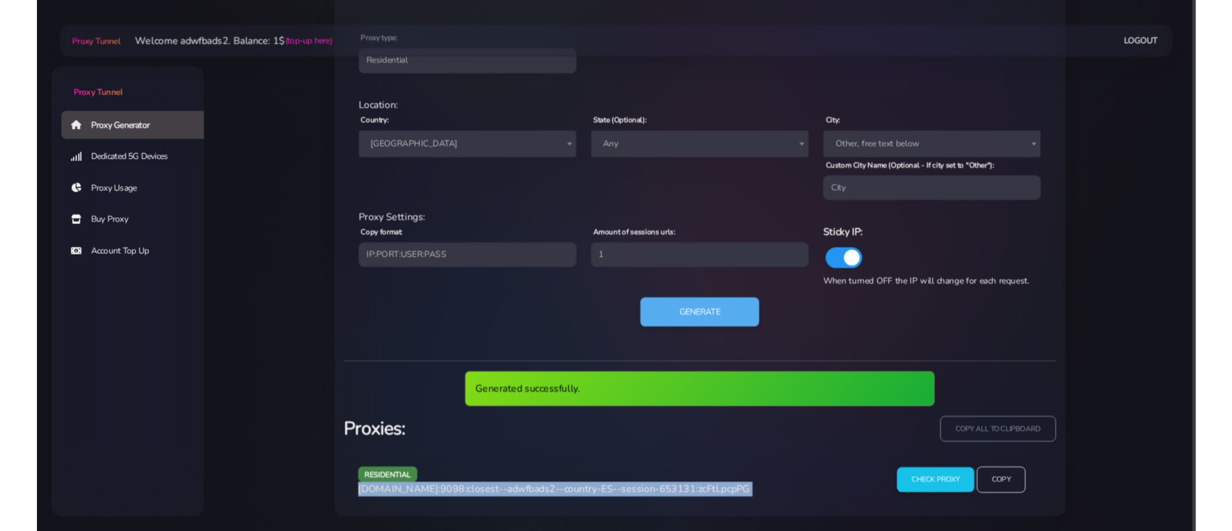
scroll to position [517, 0]
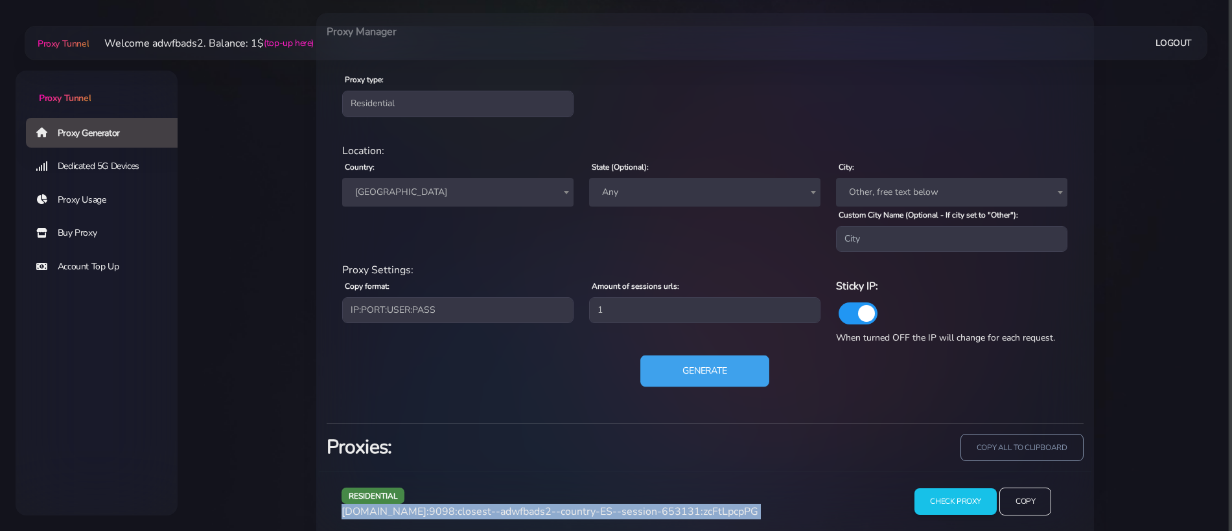
click at [734, 377] on button "Generate" at bounding box center [704, 372] width 129 height 32
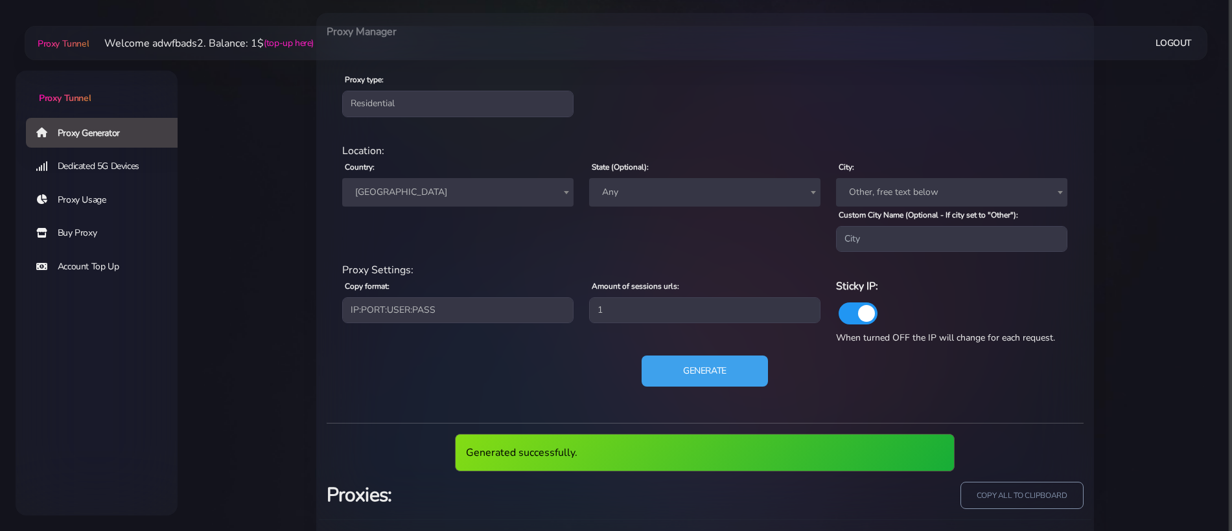
scroll to position [590, 0]
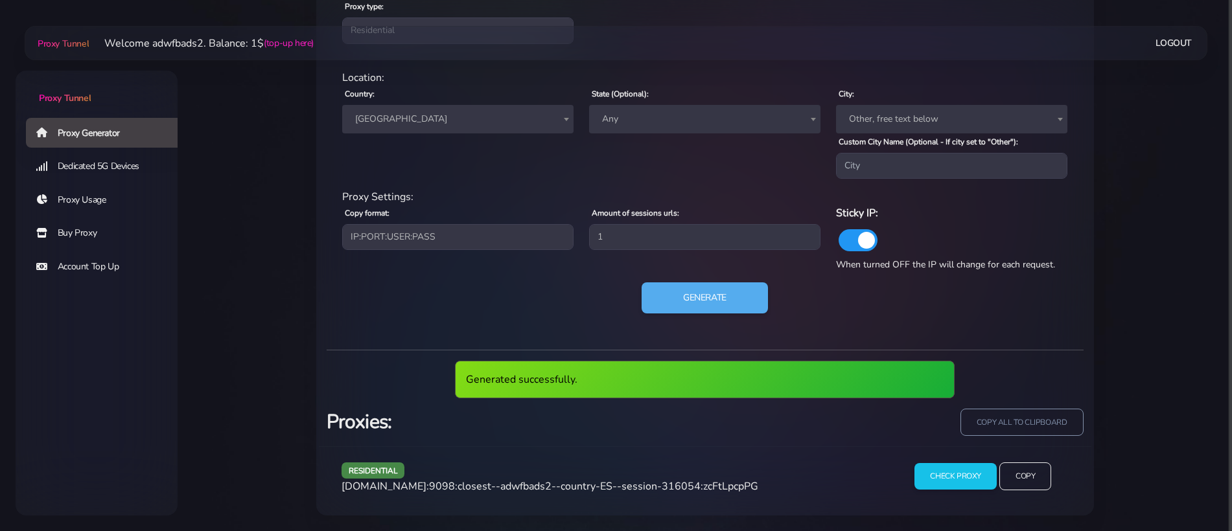
click at [528, 489] on span "agg.proxytunnel.io:9098:closest--adwfbads2--country-ES--session-316054:zcFtLpcp…" at bounding box center [550, 487] width 417 height 14
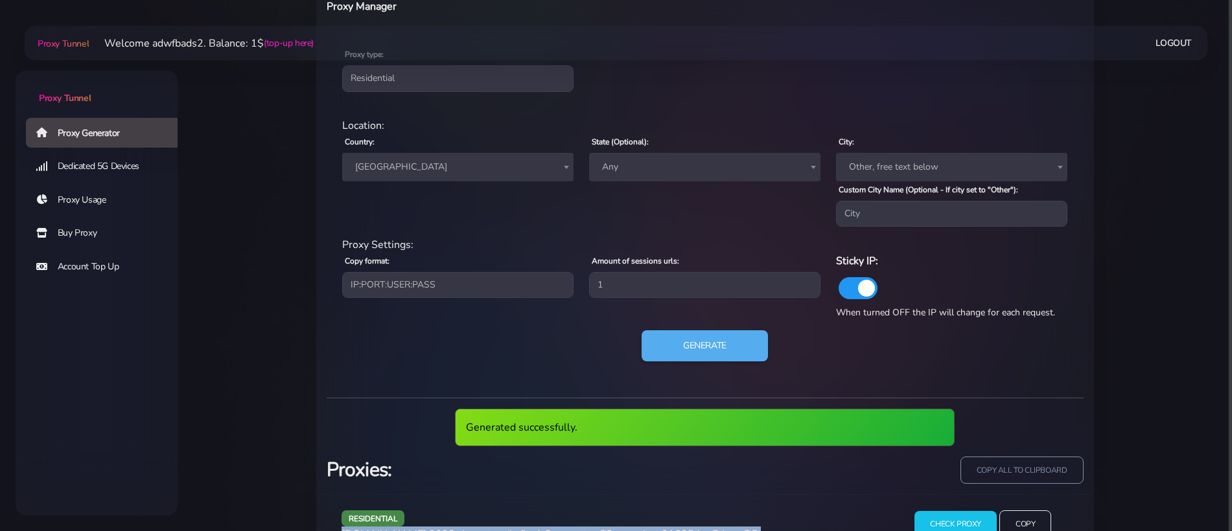
click at [528, 528] on span "agg.proxytunnel.io:9098:closest--adwfbads2--country-ES--session-316054:zcFtLpcp…" at bounding box center [550, 535] width 417 height 14
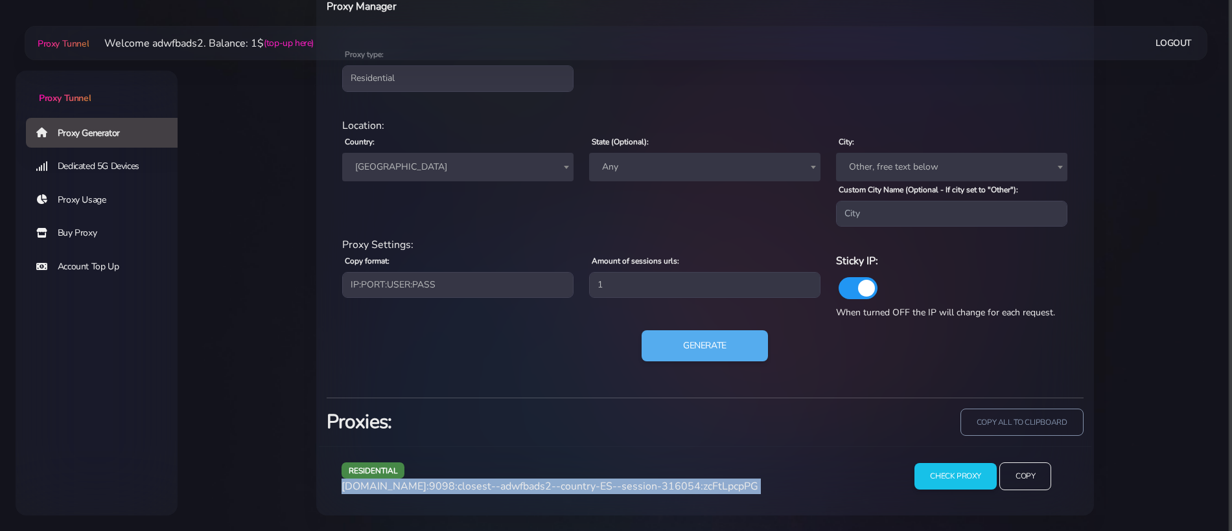
copy div "agg.proxytunnel.io:9098:closest--adwfbads2--country-ES--session-316054:zcFtLpcp…"
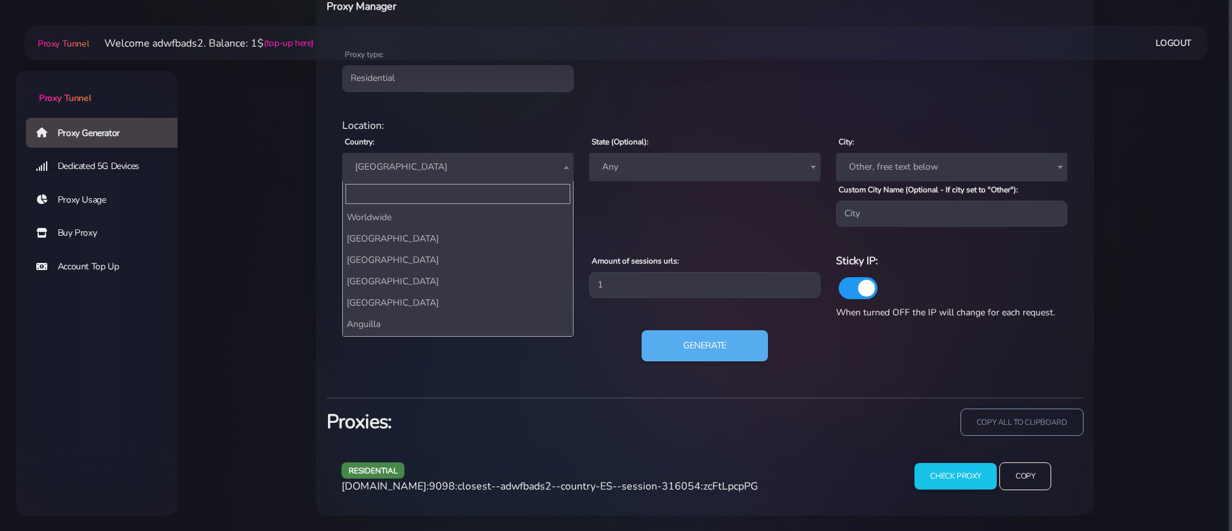
click at [379, 156] on span "[GEOGRAPHIC_DATA]" at bounding box center [457, 167] width 231 height 29
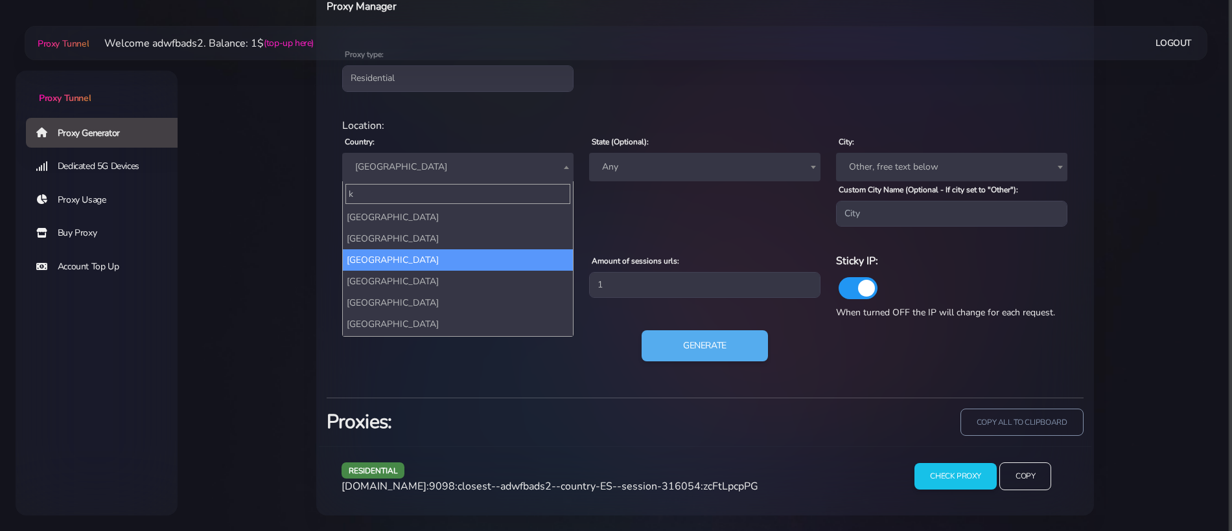
scroll to position [0, 0]
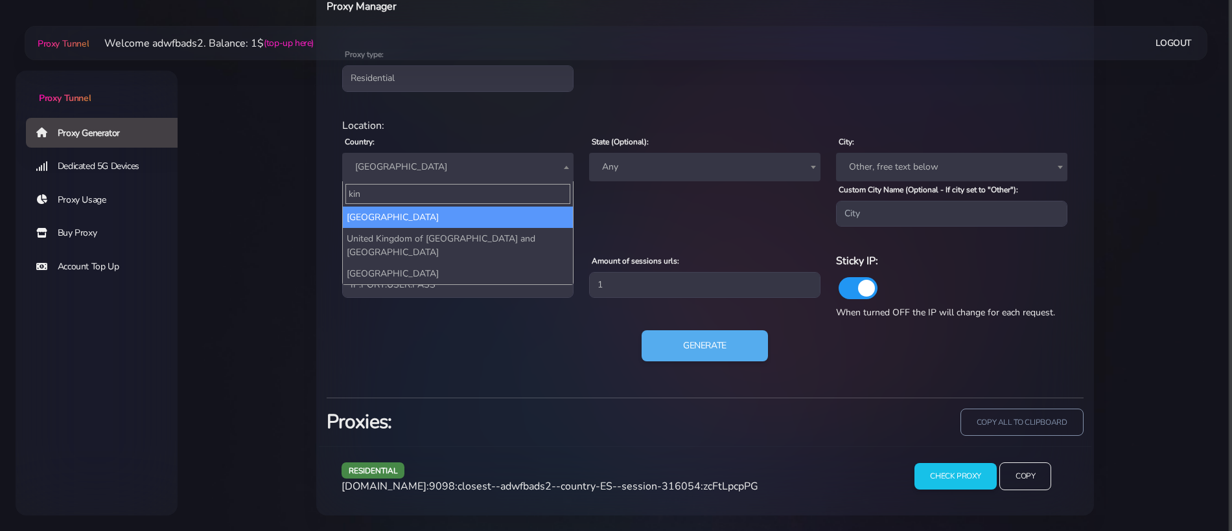
type input "king"
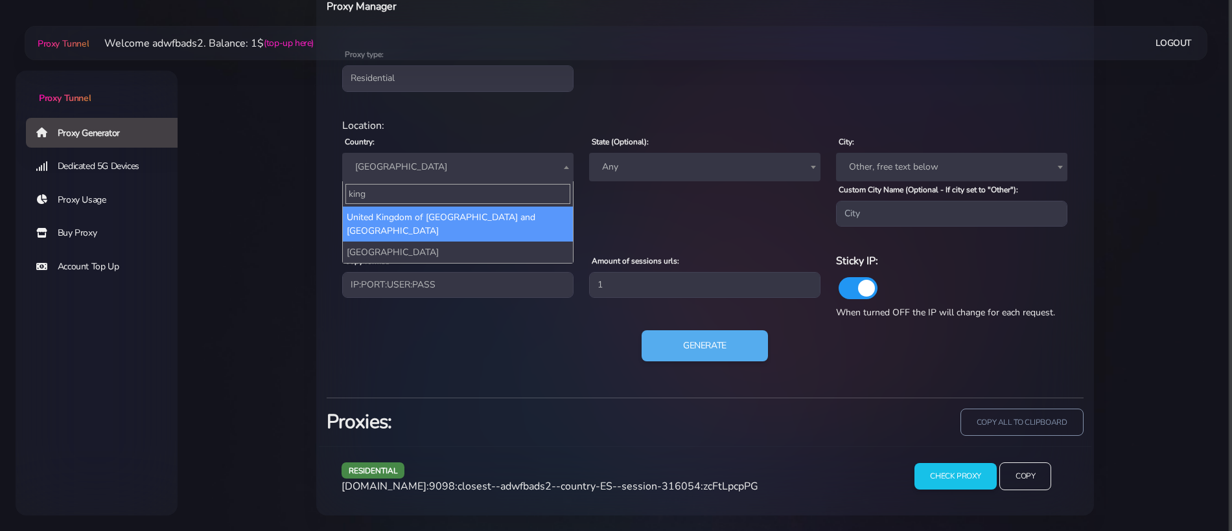
select select "UK"
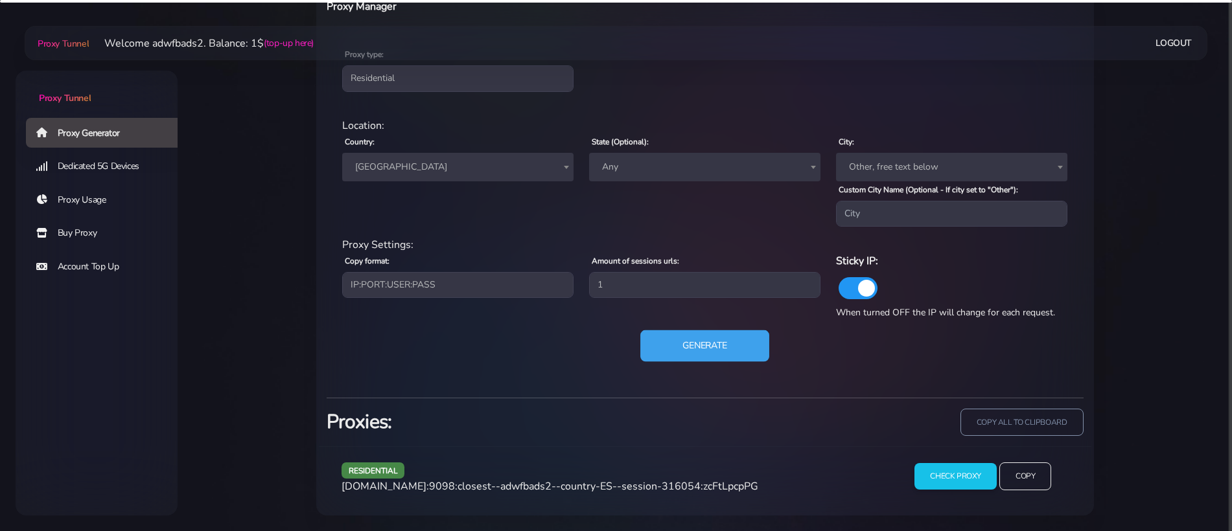
click at [676, 342] on button "Generate" at bounding box center [704, 347] width 129 height 32
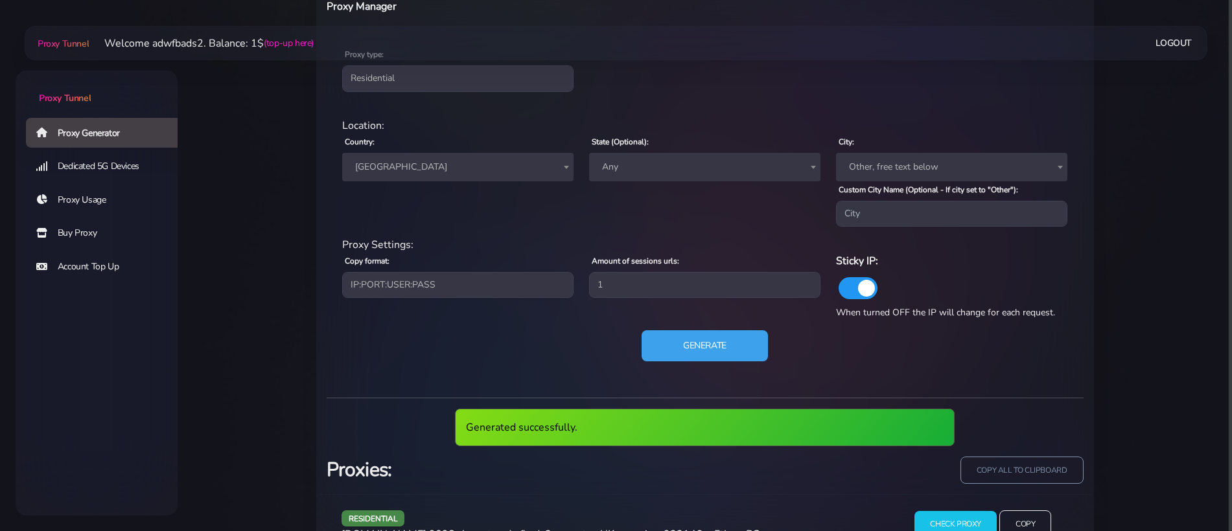
scroll to position [590, 0]
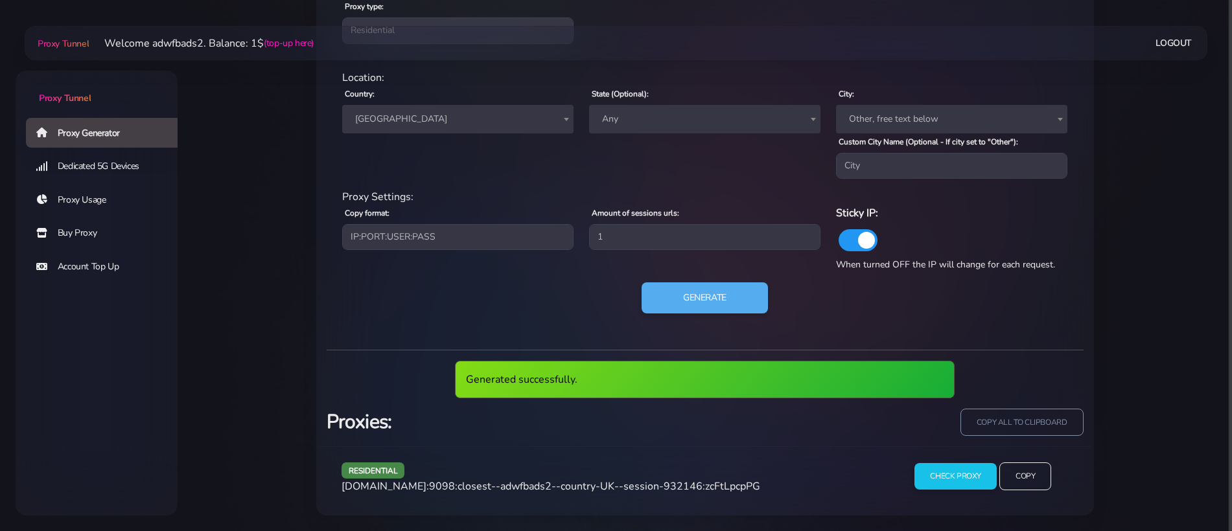
click at [515, 489] on span "agg.proxytunnel.io:9098:closest--adwfbads2--country-UK--session-932146:zcFtLpcp…" at bounding box center [551, 487] width 419 height 14
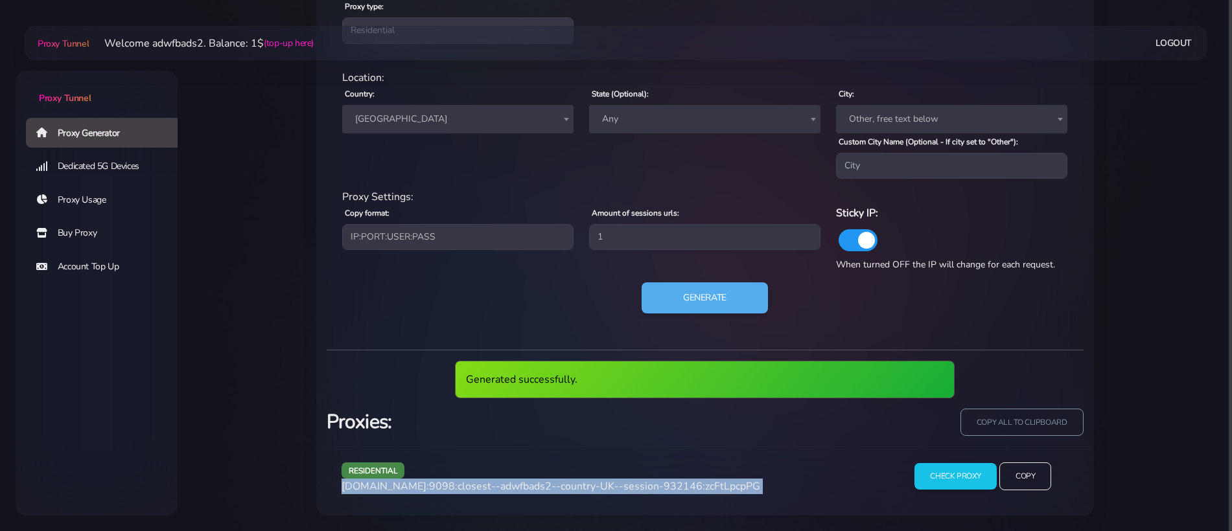
scroll to position [542, 0]
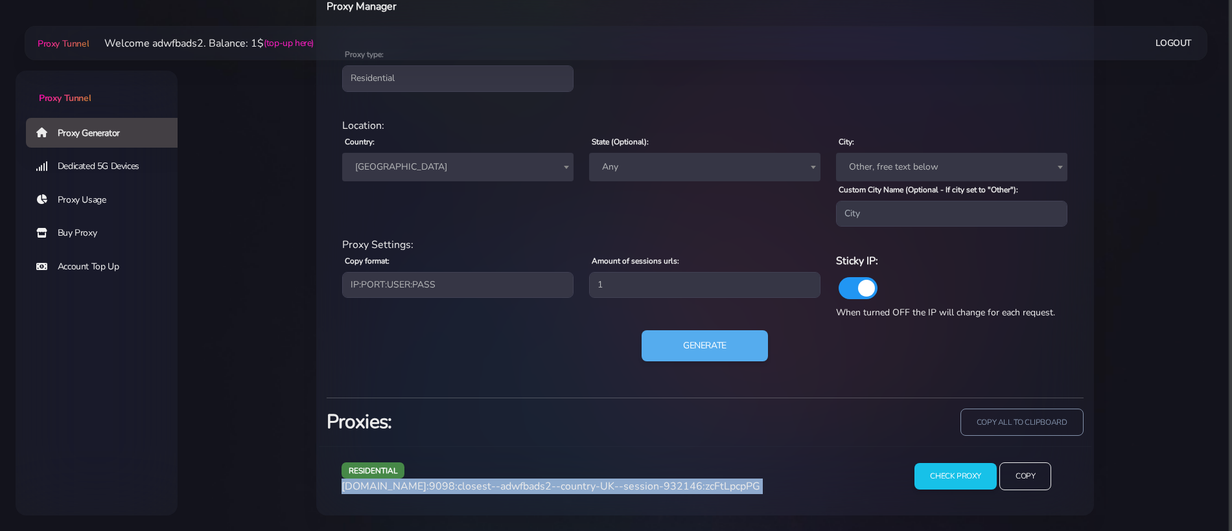
click at [515, 489] on span "agg.proxytunnel.io:9098:closest--adwfbads2--country-UK--session-932146:zcFtLpcp…" at bounding box center [551, 487] width 419 height 14
copy div "agg.proxytunnel.io:9098:closest--adwfbads2--country-UK--session-932146:zcFtLpcp…"
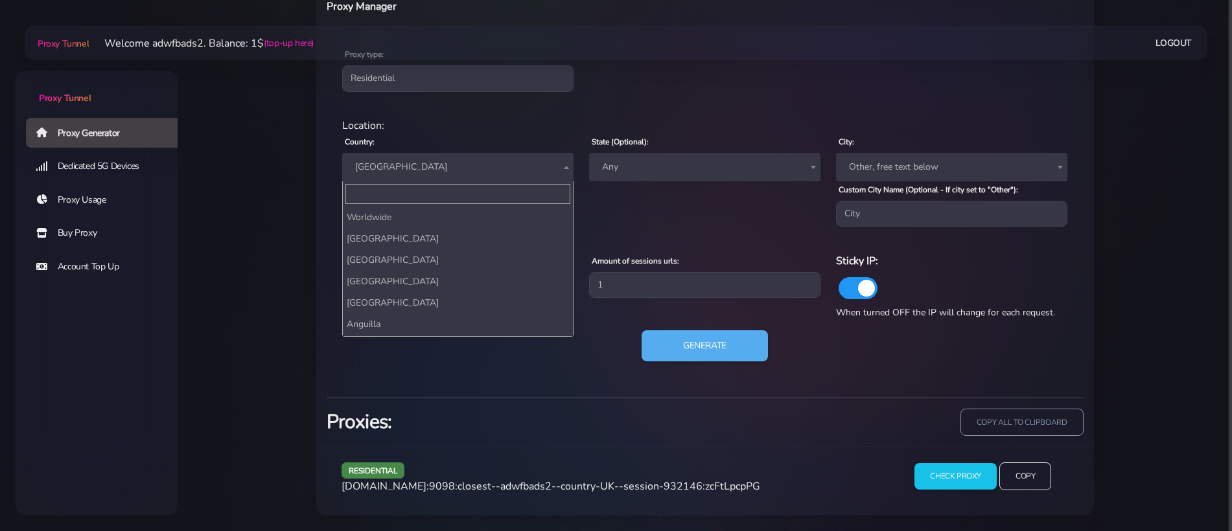
click at [463, 174] on span "[GEOGRAPHIC_DATA]" at bounding box center [458, 167] width 216 height 18
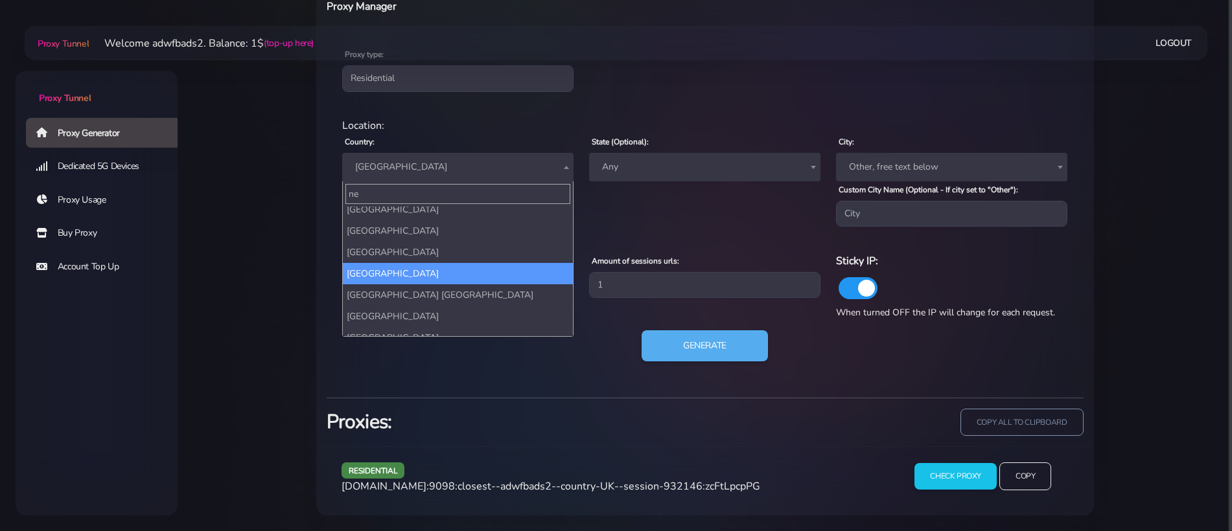
scroll to position [0, 0]
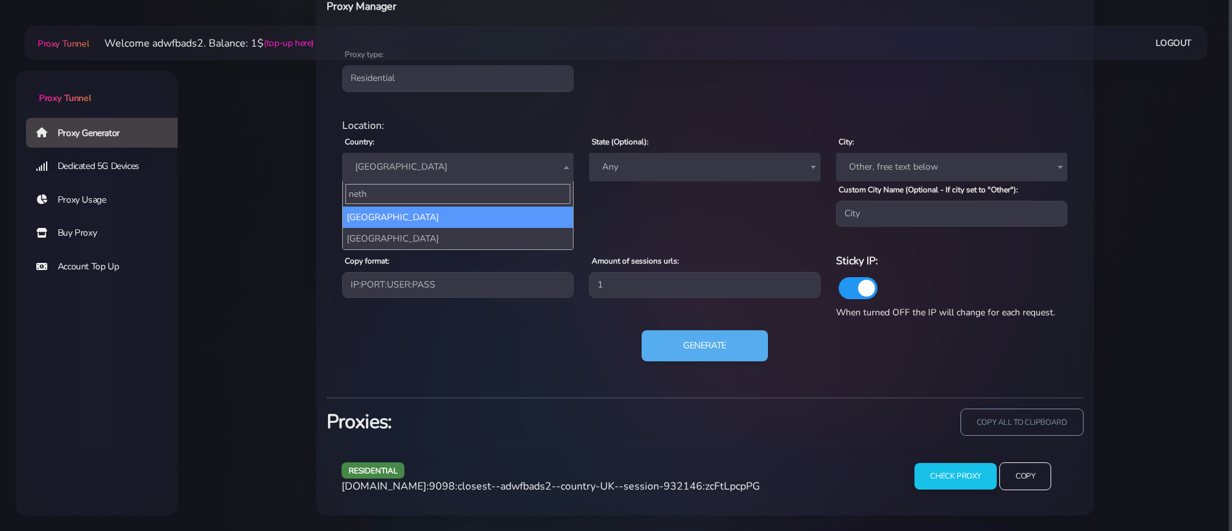
type input "nethe"
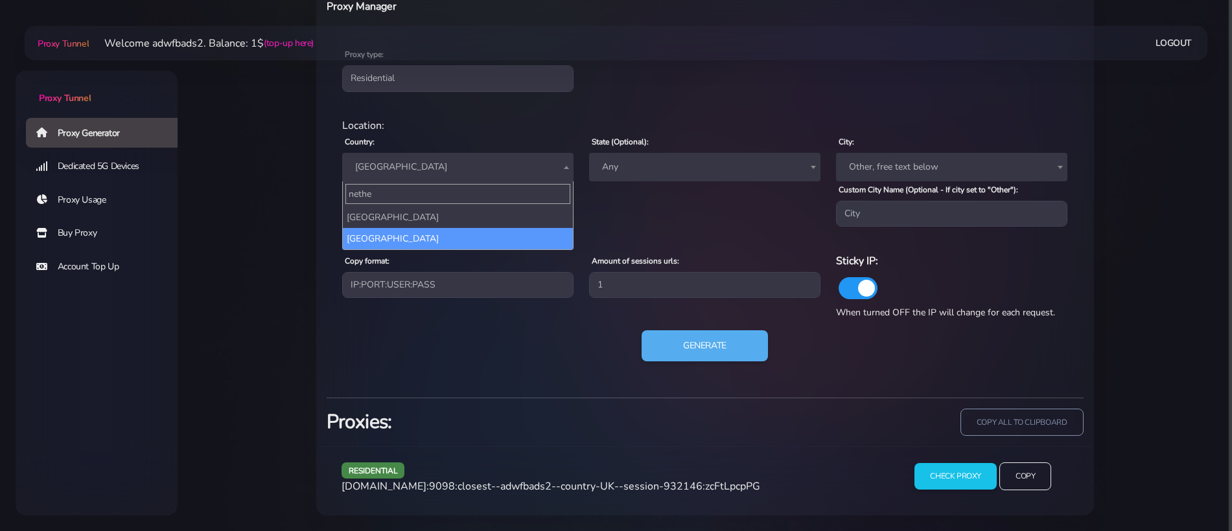
select select "NL"
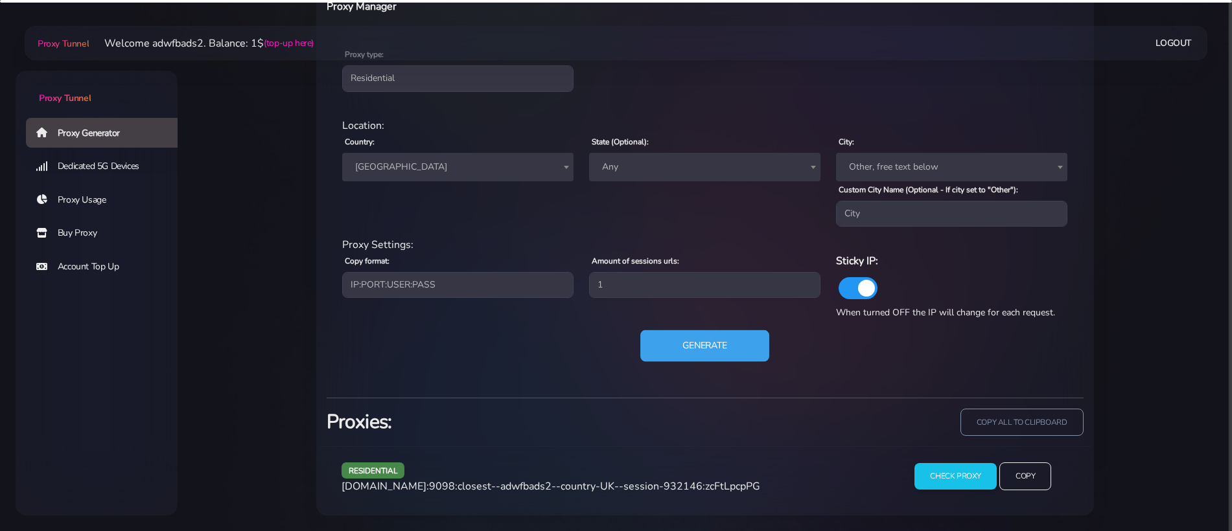
click at [701, 355] on button "Generate" at bounding box center [704, 347] width 129 height 32
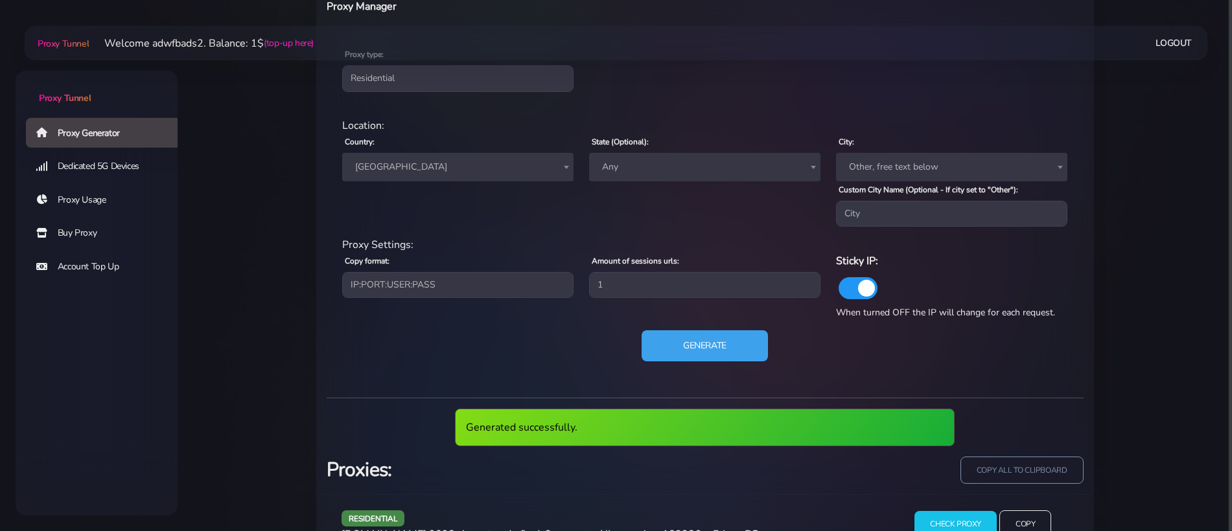
scroll to position [590, 0]
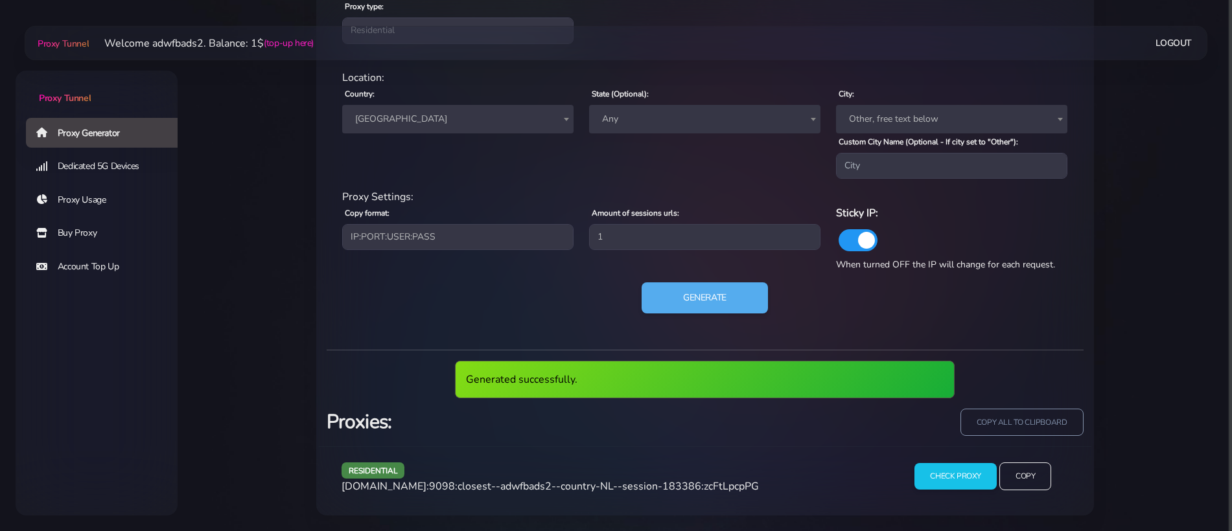
click at [528, 482] on span "agg.proxytunnel.io:9098:closest--adwfbads2--country-NL--session-183386:zcFtLpcp…" at bounding box center [550, 487] width 417 height 14
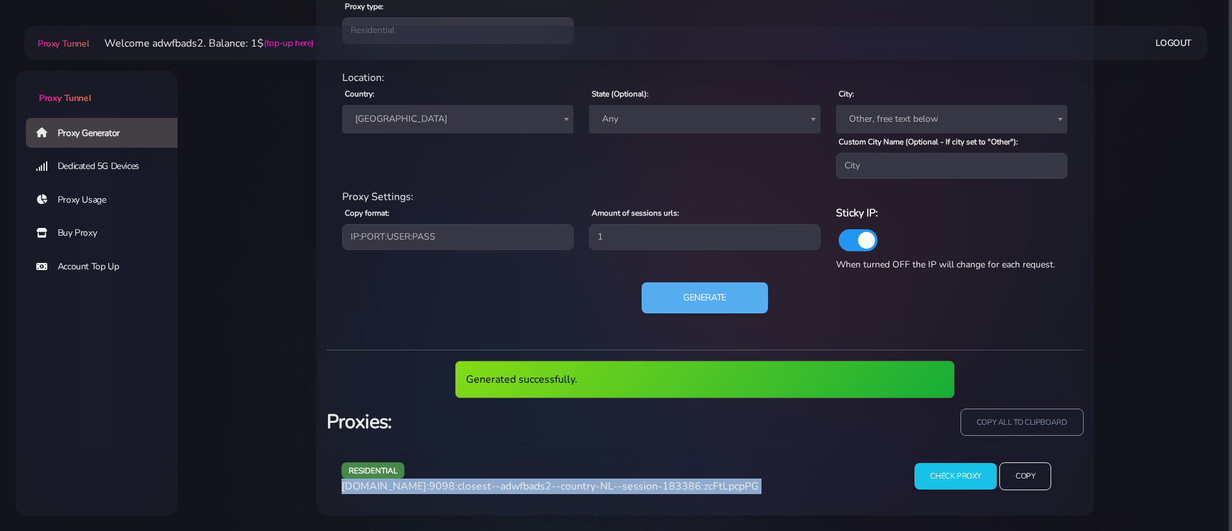
click at [528, 482] on span "agg.proxytunnel.io:9098:closest--adwfbads2--country-NL--session-183386:zcFtLpcp…" at bounding box center [550, 487] width 417 height 14
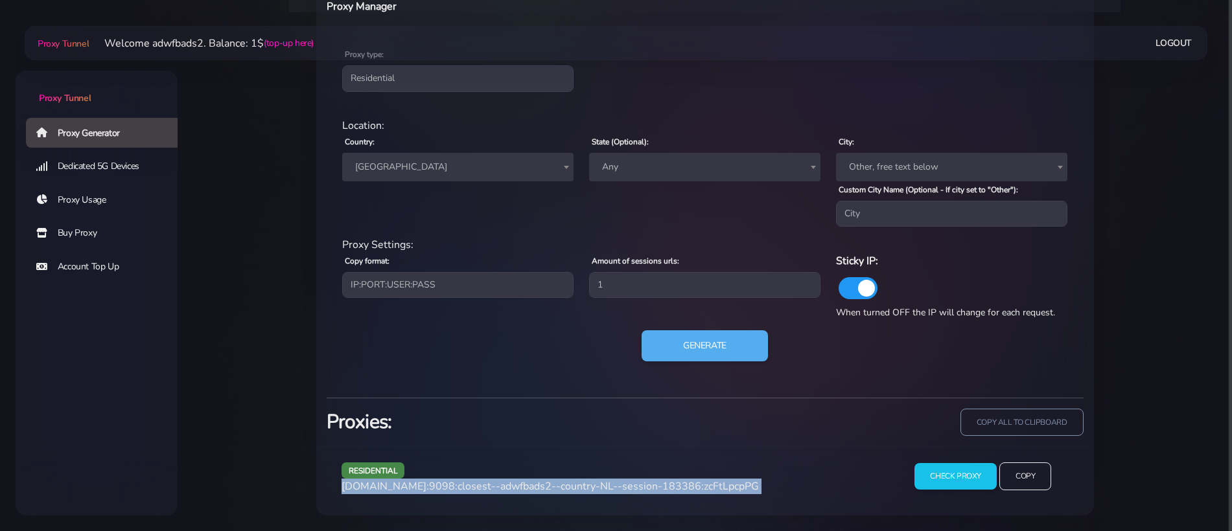
scroll to position [542, 0]
click at [528, 482] on span "agg.proxytunnel.io:9098:closest--adwfbads2--country-NL--session-183386:zcFtLpcp…" at bounding box center [550, 487] width 417 height 14
